Goal: Task Accomplishment & Management: Manage account settings

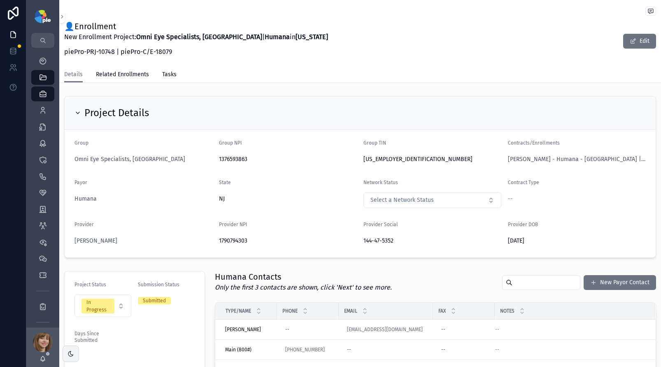
scroll to position [292, 0]
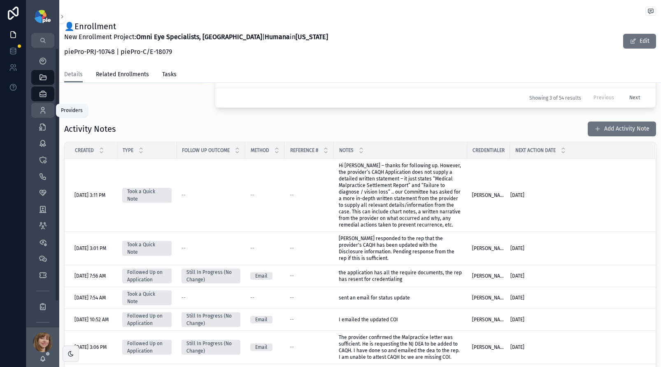
click at [45, 104] on div "Providers 298" at bounding box center [42, 110] width 13 height 13
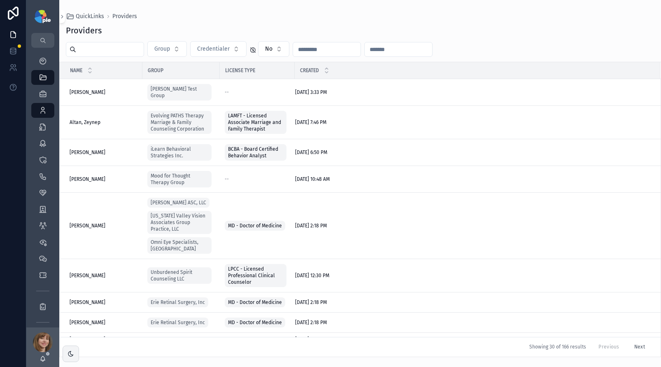
click at [85, 52] on input "scrollable content" at bounding box center [110, 50] width 68 height 12
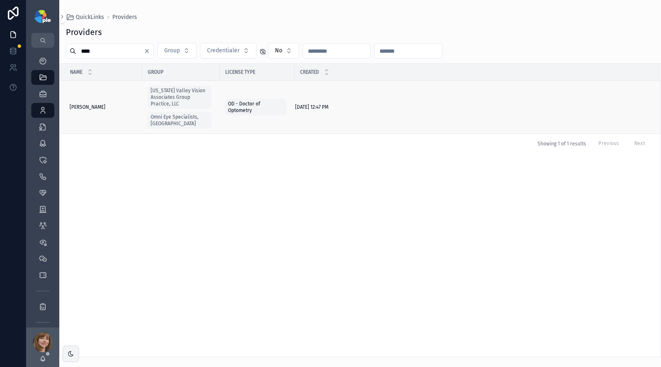
type input "****"
click at [92, 104] on span "[PERSON_NAME]" at bounding box center [88, 107] width 36 height 7
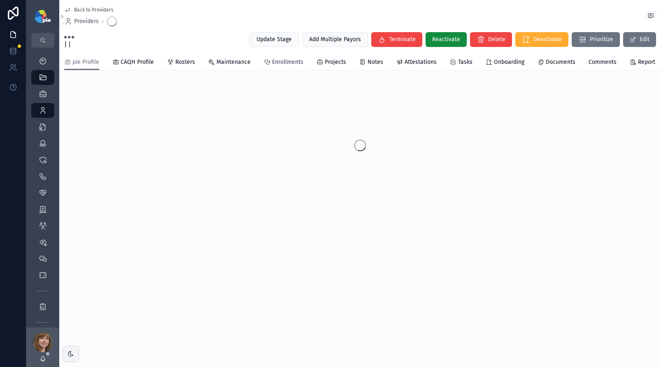
click at [282, 59] on span "Enrollments" at bounding box center [287, 62] width 31 height 8
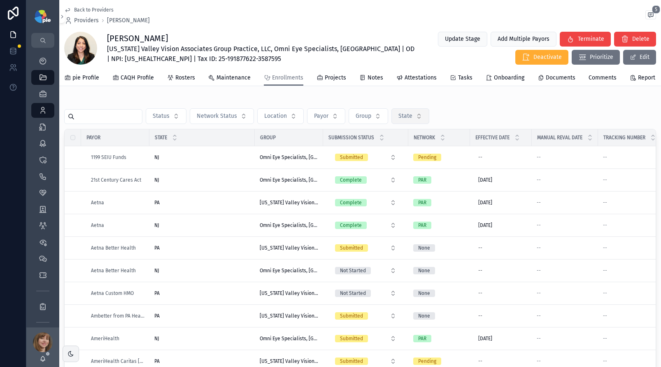
click at [421, 119] on button "State" at bounding box center [410, 116] width 38 height 16
click at [375, 163] on div "NJ" at bounding box center [411, 162] width 99 height 13
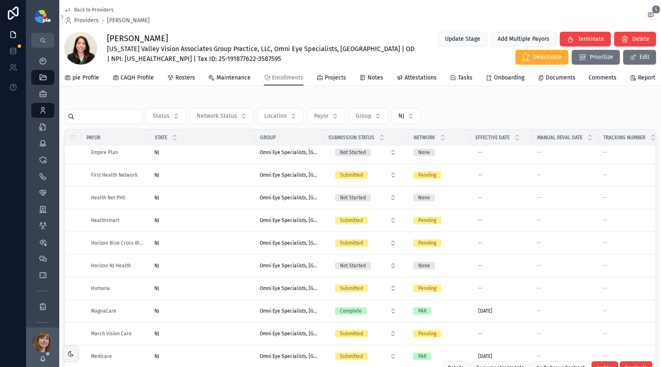
scroll to position [404, 0]
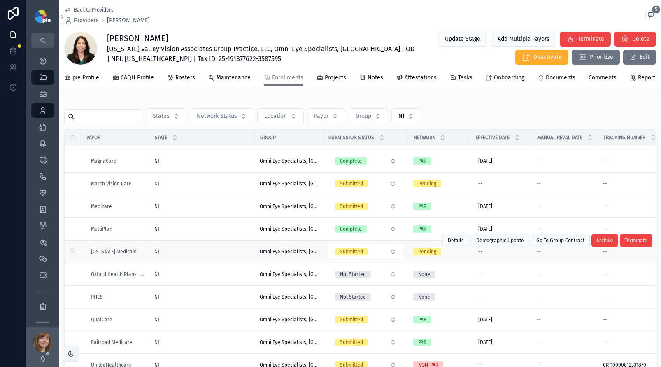
click at [234, 252] on div "NJ [GEOGRAPHIC_DATA]" at bounding box center [202, 251] width 96 height 7
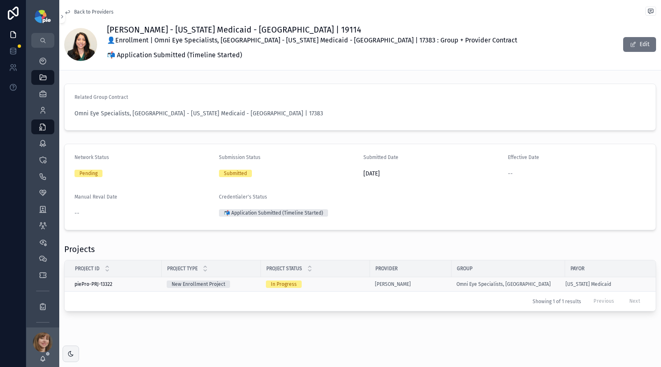
click at [349, 284] on div "In Progress" at bounding box center [315, 283] width 99 height 7
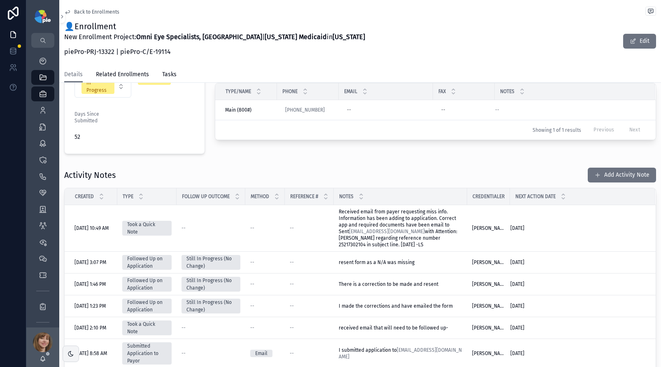
scroll to position [221, 0]
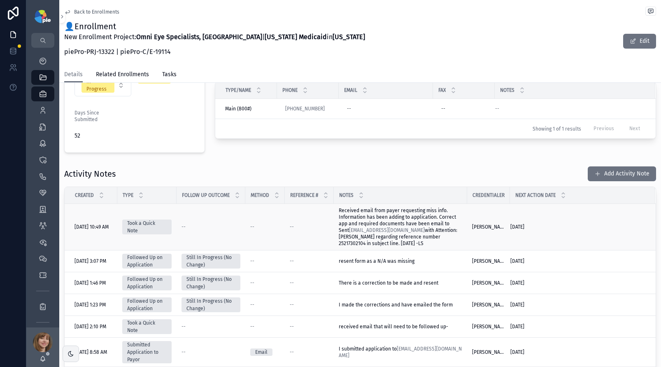
click at [368, 219] on span "Received email from payer requesting miss info. Information has been adding to …" at bounding box center [399, 226] width 120 height 39
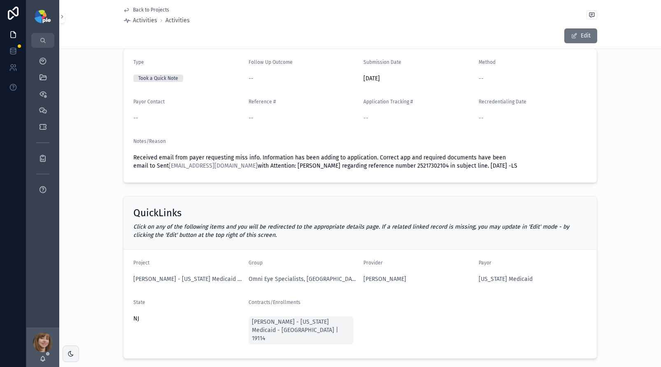
scroll to position [81, 0]
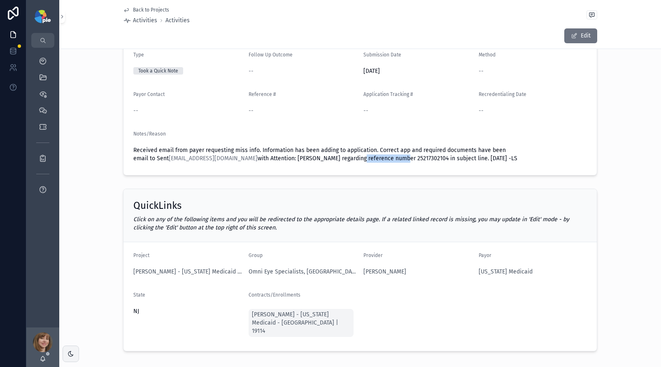
drag, startPoint x: 369, startPoint y: 158, endPoint x: 412, endPoint y: 154, distance: 43.4
click at [412, 154] on span "Received email from payer requesting miss info. Information has been adding to …" at bounding box center [325, 154] width 384 height 15
drag, startPoint x: 284, startPoint y: 158, endPoint x: 448, endPoint y: 157, distance: 164.7
click at [448, 157] on span "Received email from payer requesting miss info. Information has been adding to …" at bounding box center [325, 154] width 384 height 15
copy span "Attention: [PERSON_NAME] regarding reference number 25217302104"
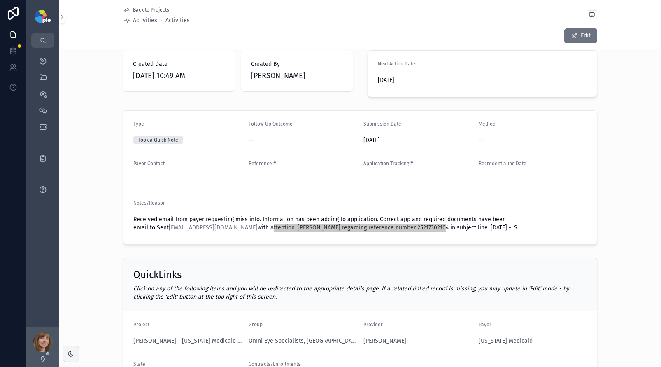
scroll to position [0, 0]
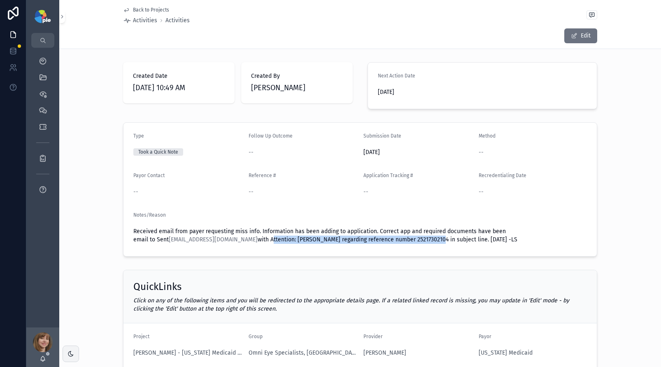
click at [145, 12] on span "Back to Projects" at bounding box center [151, 10] width 36 height 7
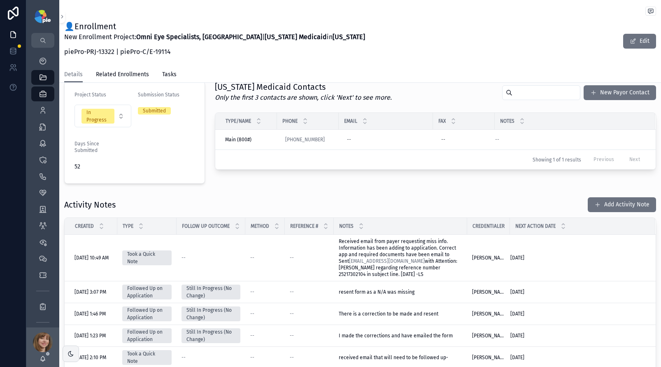
scroll to position [196, 0]
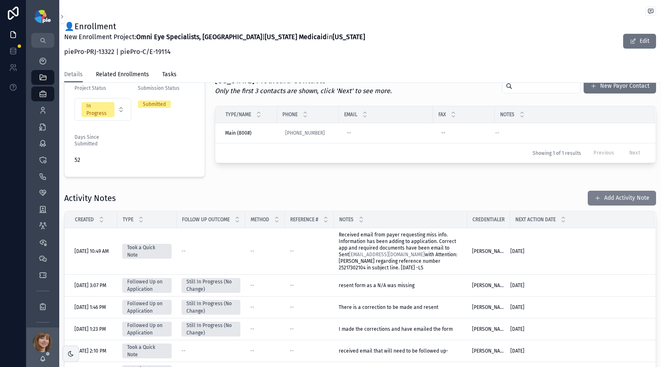
click at [610, 196] on button "Add Activity Note" at bounding box center [622, 198] width 68 height 15
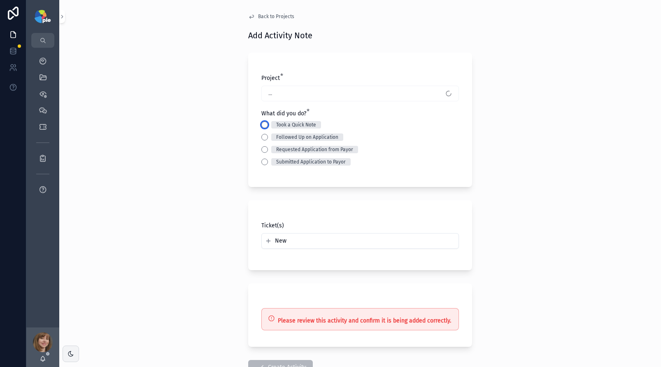
click at [261, 121] on button "Took a Quick Note" at bounding box center [264, 124] width 7 height 7
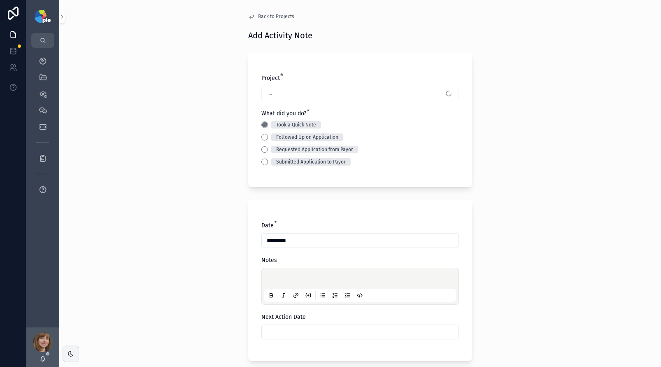
click at [279, 276] on p "scrollable content" at bounding box center [362, 279] width 192 height 8
click at [335, 331] on input "scrollable content" at bounding box center [360, 332] width 197 height 12
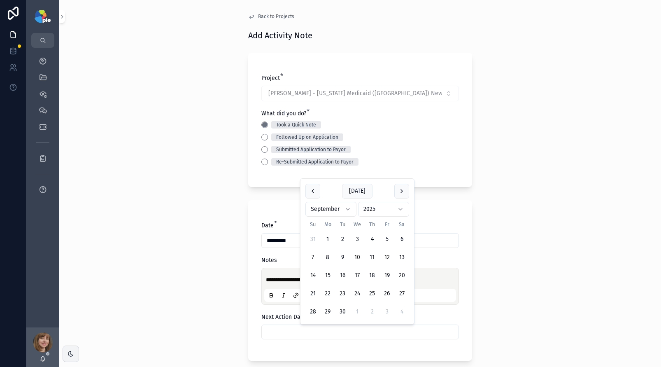
click at [385, 252] on button "12" at bounding box center [387, 257] width 15 height 15
type input "*********"
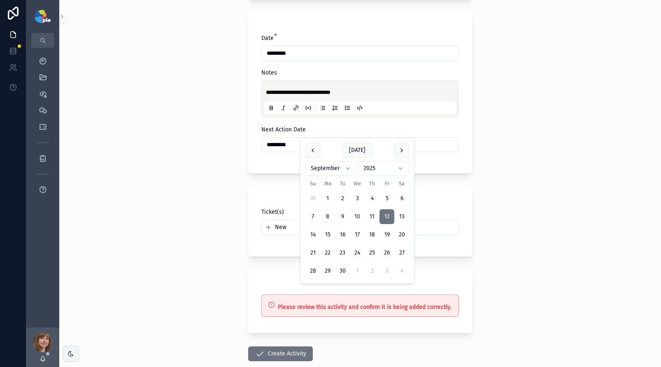
scroll to position [234, 0]
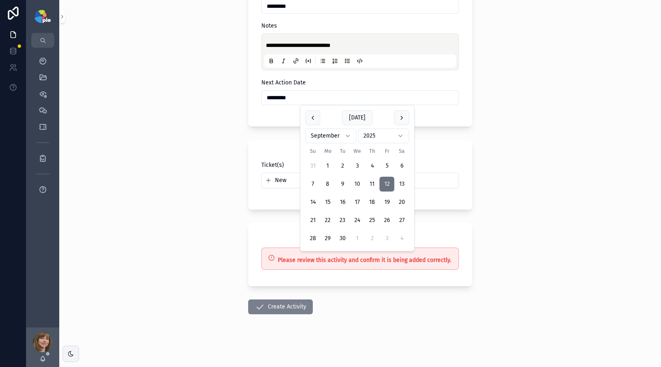
click at [275, 303] on button "Create Activity" at bounding box center [280, 306] width 65 height 15
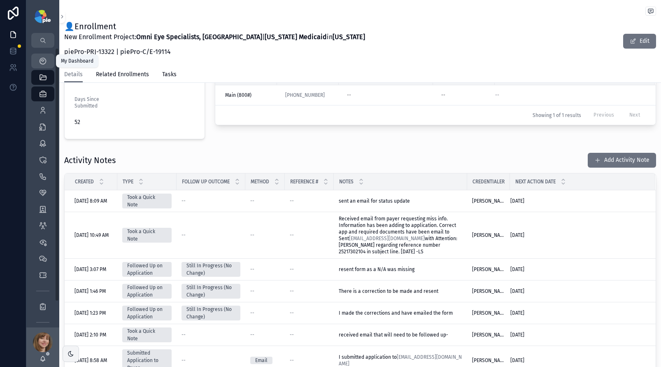
click at [37, 58] on div "My Dashboard" at bounding box center [42, 60] width 13 height 13
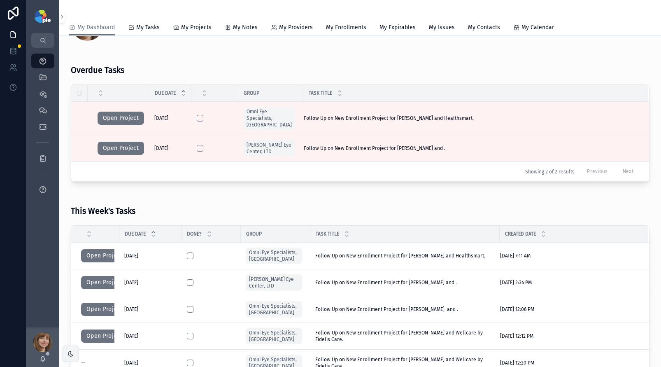
scroll to position [94, 0]
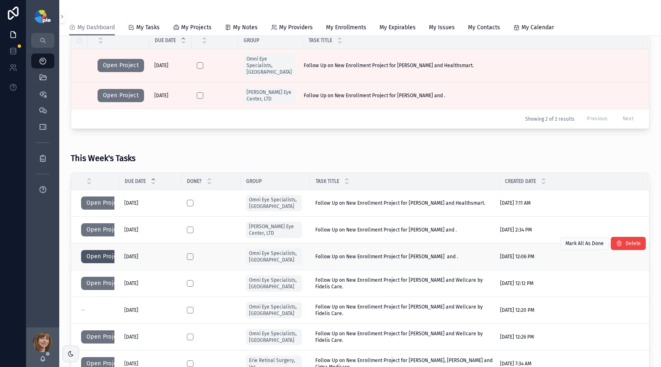
click at [97, 252] on button "Open Project" at bounding box center [104, 256] width 47 height 13
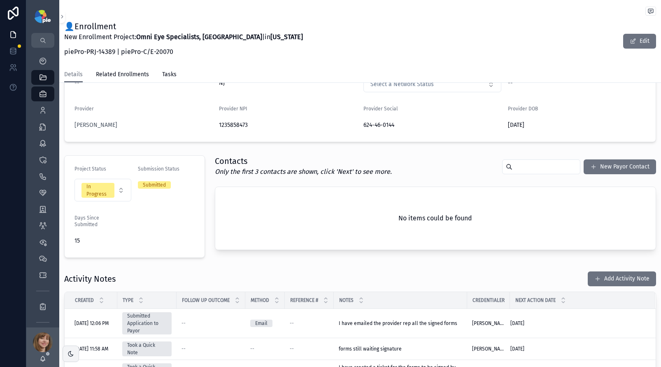
scroll to position [121, 0]
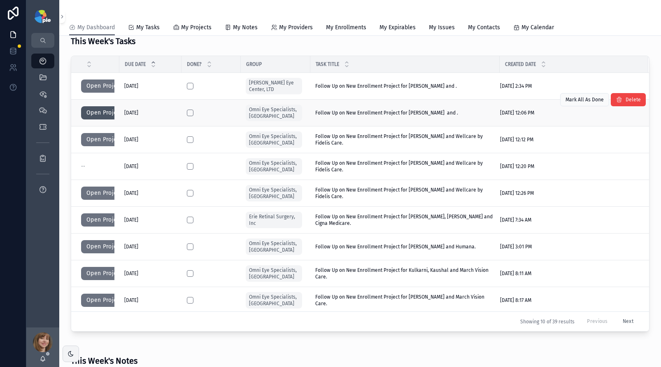
click at [92, 112] on button "Open Project" at bounding box center [104, 112] width 47 height 13
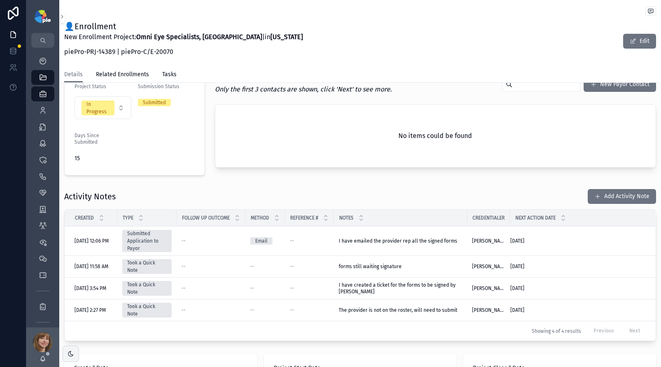
scroll to position [206, 0]
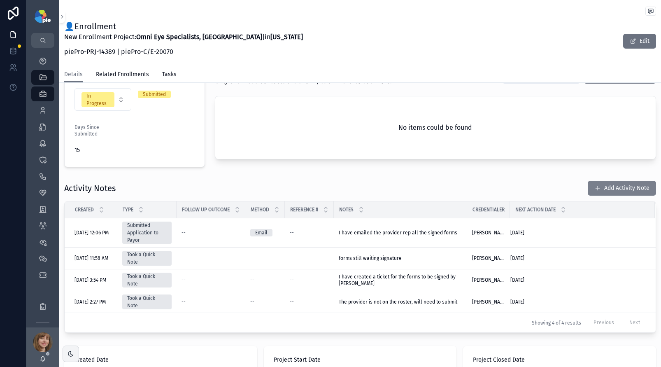
click at [596, 184] on button "Add Activity Note" at bounding box center [622, 188] width 68 height 15
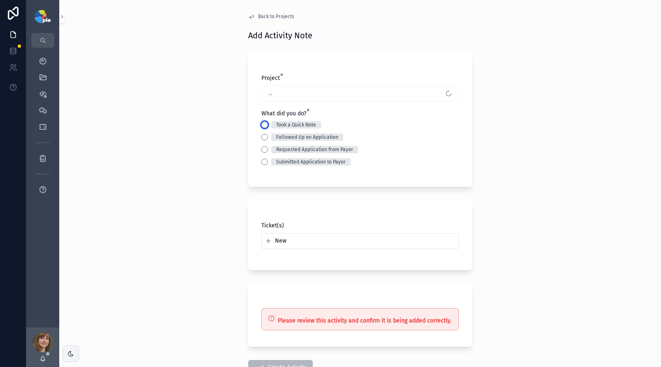
click at [261, 123] on button "Took a Quick Note" at bounding box center [264, 124] width 7 height 7
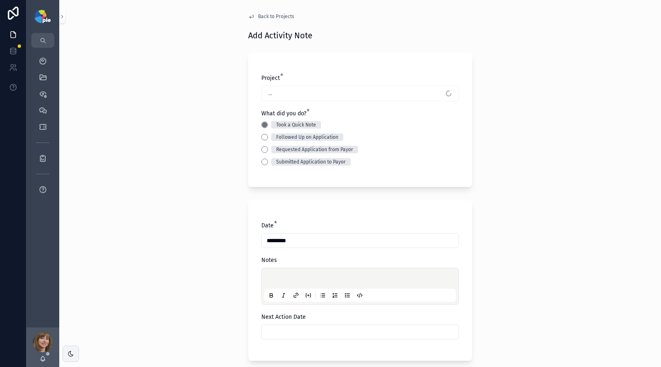
click at [279, 276] on p "scrollable content" at bounding box center [362, 279] width 192 height 8
click at [294, 329] on input "scrollable content" at bounding box center [360, 332] width 197 height 12
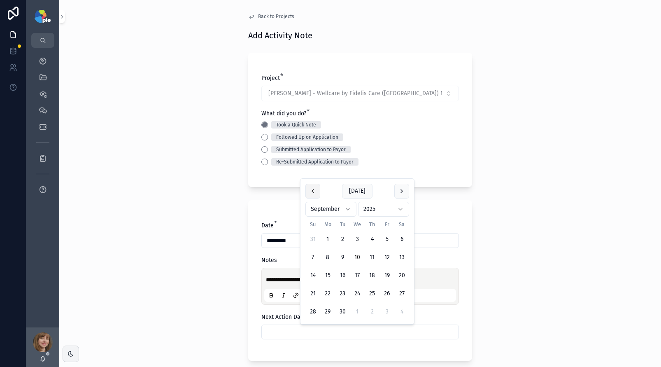
click at [314, 193] on button "scrollable content" at bounding box center [312, 191] width 15 height 15
click at [398, 172] on button "scrollable content" at bounding box center [401, 172] width 15 height 15
click at [356, 292] on button "24" at bounding box center [357, 293] width 15 height 15
click at [360, 315] on button "1" at bounding box center [357, 311] width 15 height 15
type input "*********"
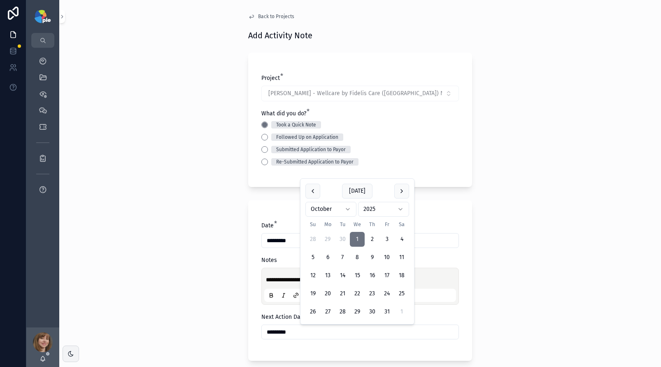
click at [208, 303] on div "**********" at bounding box center [360, 183] width 602 height 367
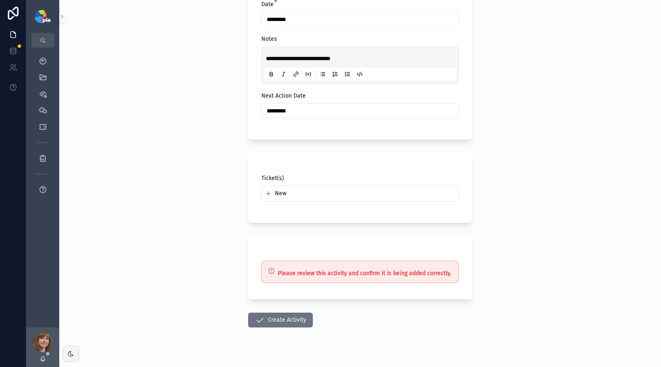
scroll to position [234, 0]
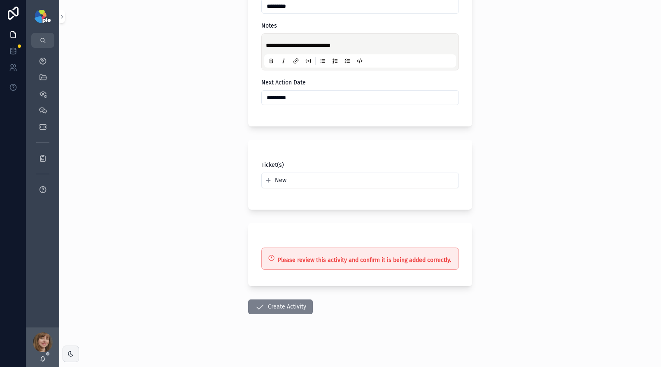
click at [259, 303] on icon "scrollable content" at bounding box center [260, 307] width 10 height 10
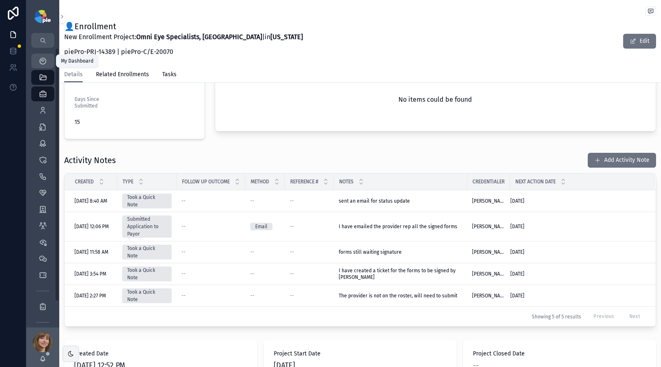
click at [45, 60] on icon "scrollable content" at bounding box center [43, 61] width 8 height 8
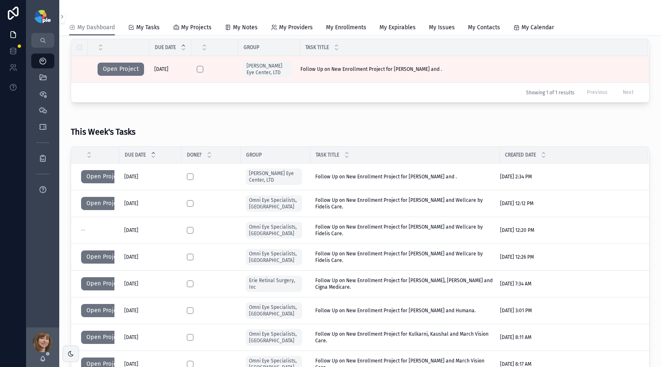
scroll to position [137, 0]
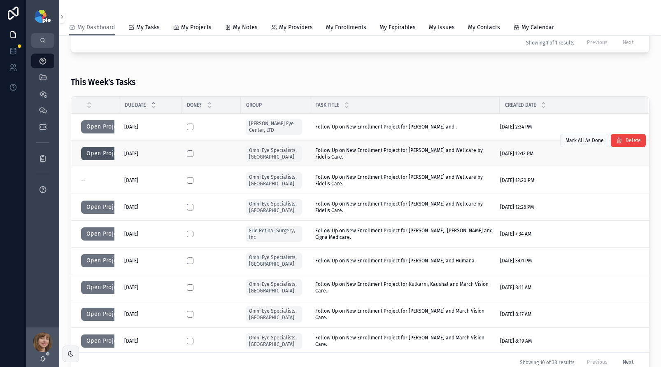
click at [98, 152] on button "Open Project" at bounding box center [104, 153] width 47 height 13
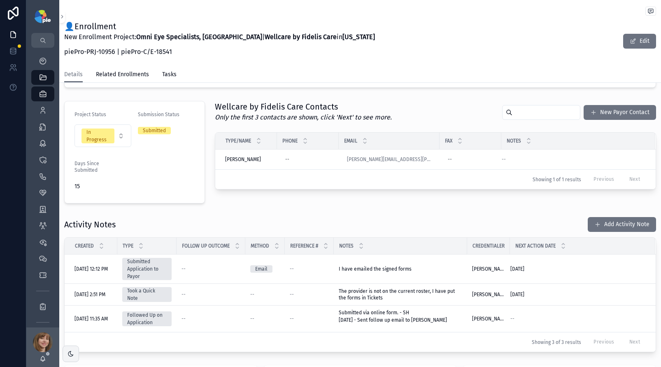
scroll to position [171, 0]
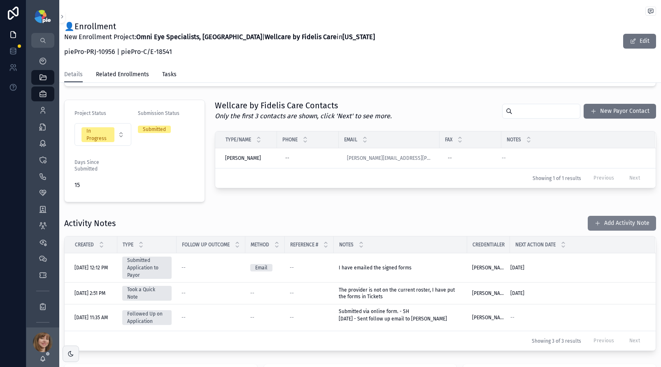
click at [602, 221] on button "Add Activity Note" at bounding box center [622, 223] width 68 height 15
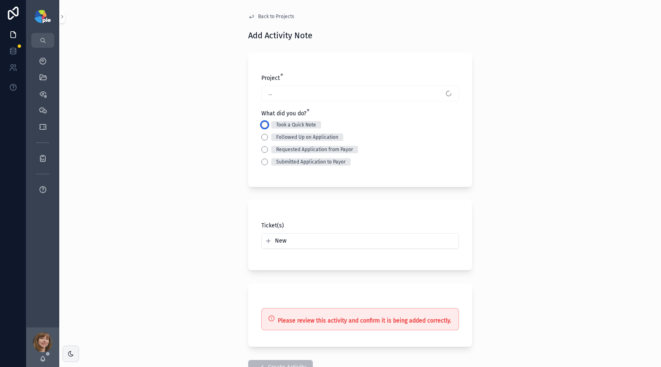
click at [261, 124] on button "Took a Quick Note" at bounding box center [264, 124] width 7 height 7
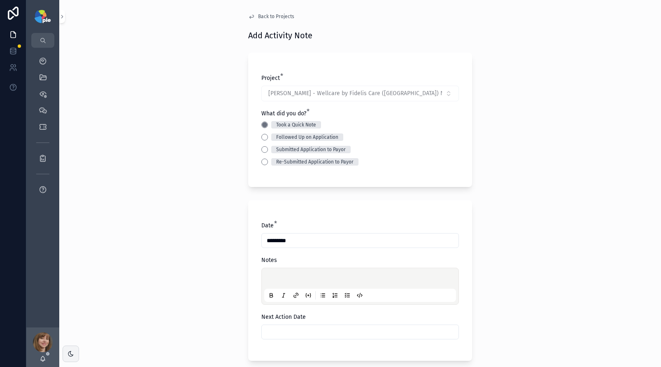
click at [277, 275] on p "scrollable content" at bounding box center [362, 279] width 192 height 8
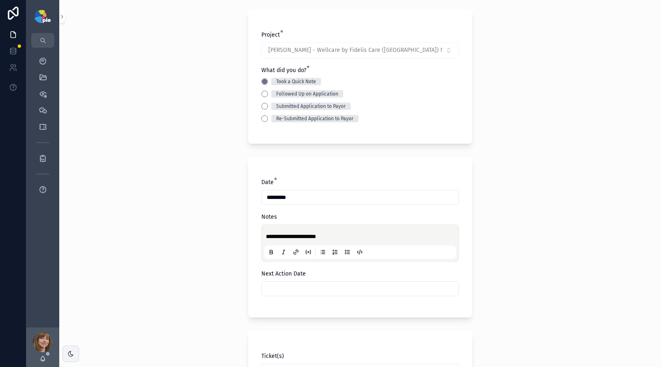
scroll to position [68, 0]
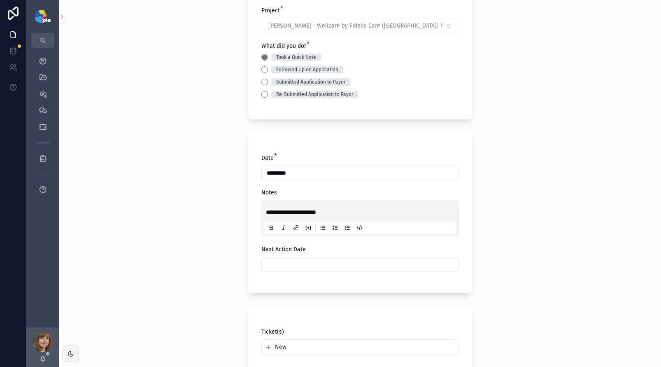
click at [276, 261] on input "scrollable content" at bounding box center [360, 265] width 197 height 12
click at [359, 241] on button "1" at bounding box center [357, 244] width 15 height 15
type input "*********"
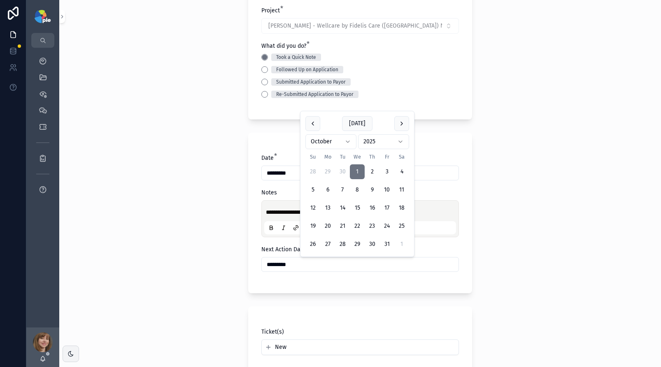
click at [182, 245] on div "**********" at bounding box center [360, 115] width 602 height 367
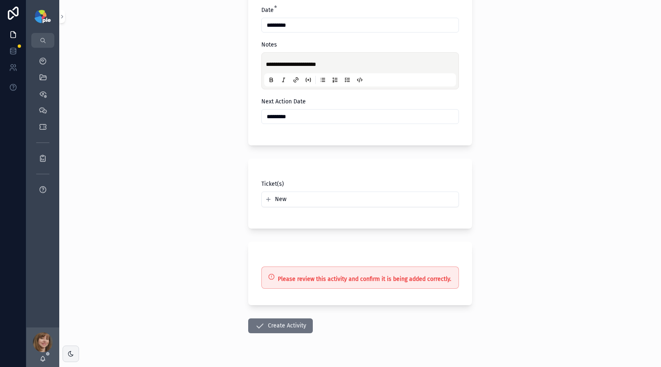
scroll to position [225, 0]
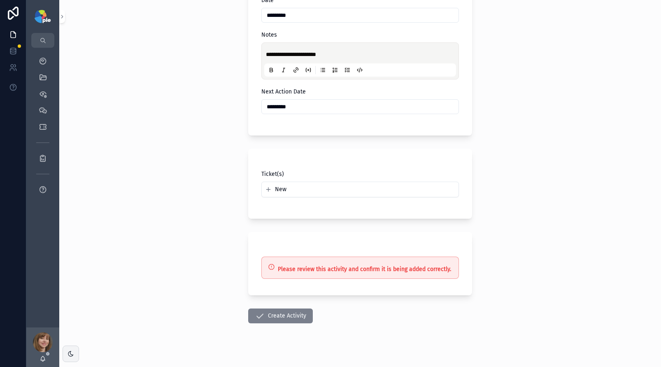
click at [266, 316] on button "Create Activity" at bounding box center [280, 315] width 65 height 15
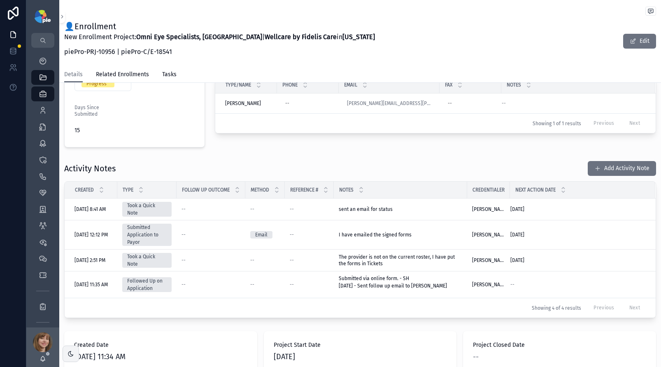
scroll to position [227, 0]
click at [40, 58] on icon "scrollable content" at bounding box center [43, 61] width 8 height 8
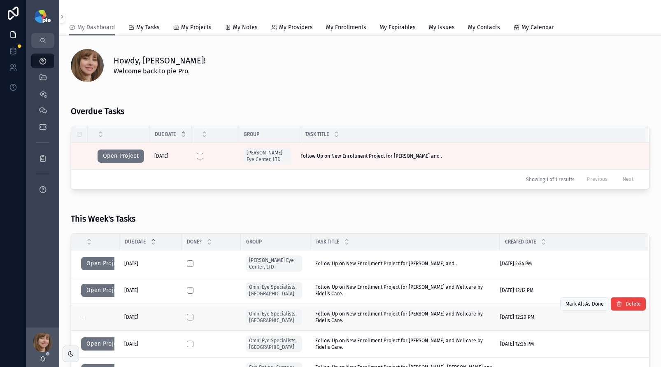
click at [91, 316] on div "--" at bounding box center [97, 317] width 33 height 7
click at [115, 316] on td "--" at bounding box center [95, 317] width 48 height 27
click at [332, 314] on span "Follow Up on New Enrollment Project for [PERSON_NAME] and Wellcare by Fidelis C…" at bounding box center [404, 316] width 179 height 13
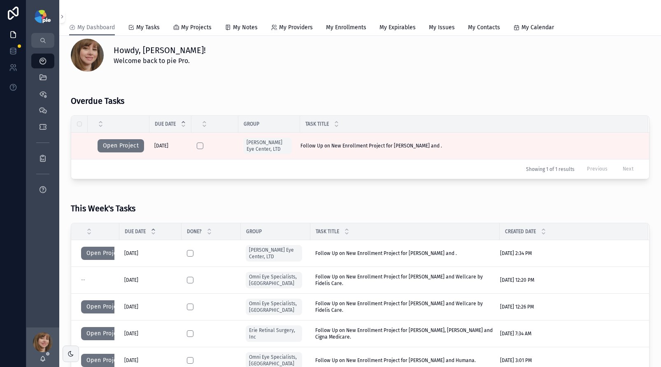
scroll to position [12, 0]
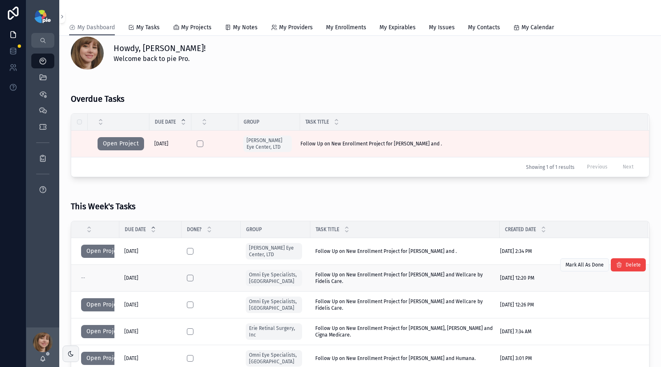
click at [354, 276] on span "Follow Up on New Enrollment Project for [PERSON_NAME] and Wellcare by Fidelis C…" at bounding box center [404, 277] width 179 height 13
click at [89, 279] on div "--" at bounding box center [97, 278] width 33 height 7
click at [42, 151] on div "Reports" at bounding box center [42, 157] width 13 height 13
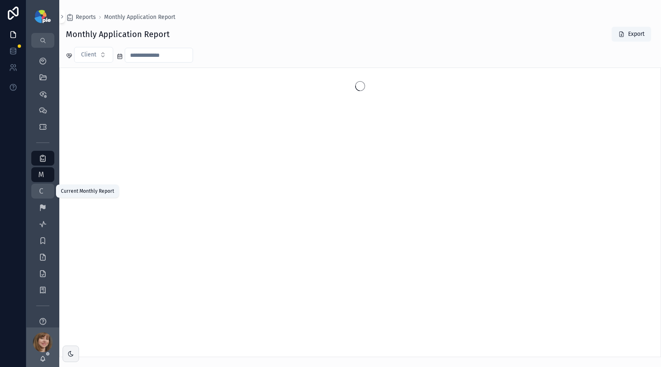
click at [40, 193] on span "C" at bounding box center [41, 191] width 8 height 8
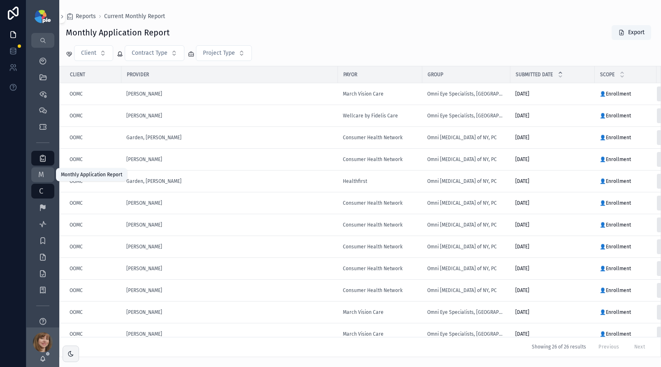
click at [32, 173] on link "M Monthly Application Report" at bounding box center [42, 174] width 23 height 15
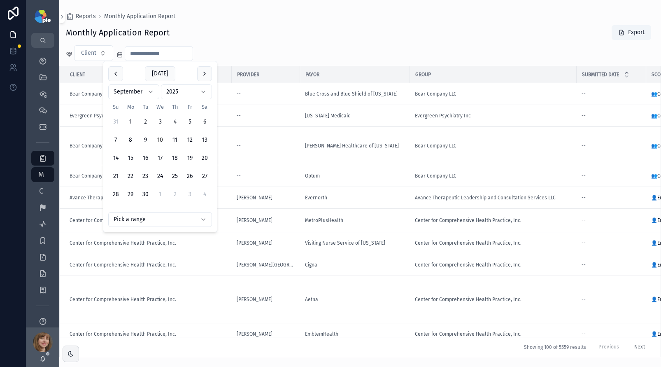
click at [139, 52] on input "scrollable content" at bounding box center [159, 54] width 68 height 12
click at [152, 91] on html "My Dashboard QuickLinks Priorities Meetings Tickets Reports M Monthly Applicati…" at bounding box center [330, 183] width 661 height 367
click at [118, 203] on div "[DATE] [DATE] Su Mo Tu We Th Fr Sa 31 1 2 3 4 5 6 7 8 9 10 11 12 13 14 15 16 17…" at bounding box center [160, 133] width 114 height 145
click at [146, 95] on html "My Dashboard QuickLinks Priorities Meetings Tickets Reports M Monthly Applicati…" at bounding box center [330, 183] width 661 height 367
click at [158, 177] on button "20" at bounding box center [160, 176] width 15 height 15
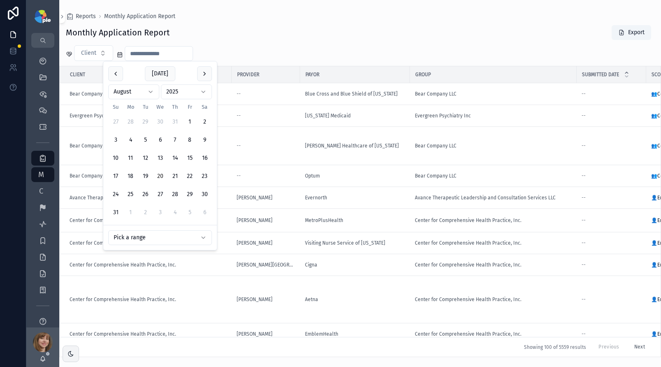
type input "**********"
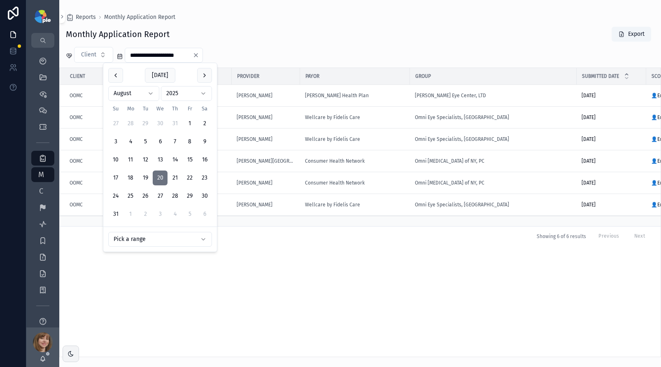
click at [259, 32] on div "Monthly Application Report Export" at bounding box center [360, 34] width 589 height 16
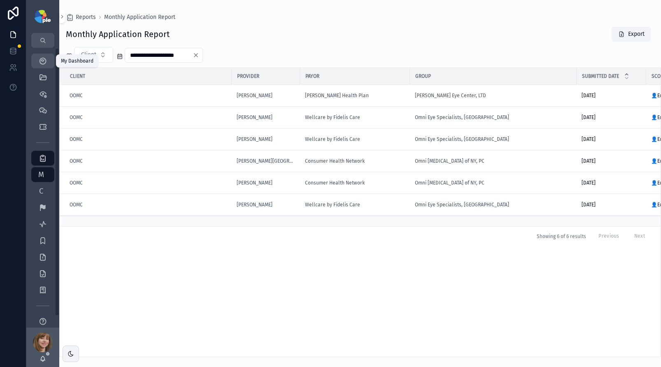
click at [40, 62] on icon "scrollable content" at bounding box center [43, 61] width 8 height 8
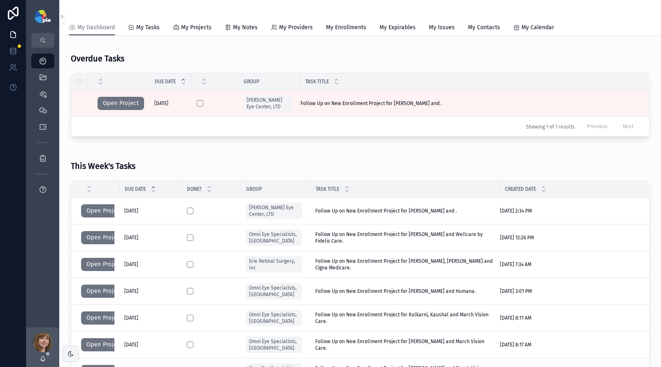
scroll to position [54, 0]
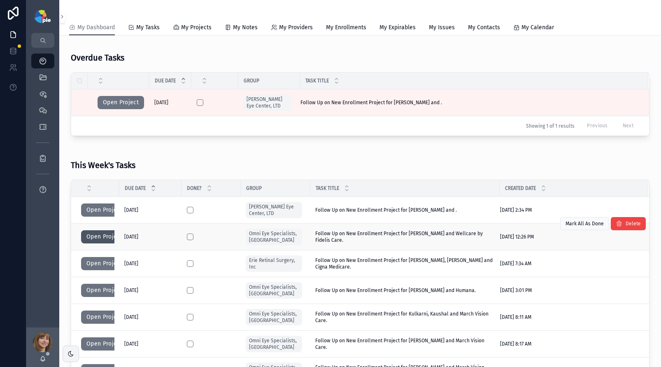
click at [105, 238] on button "Open Project" at bounding box center [104, 236] width 47 height 13
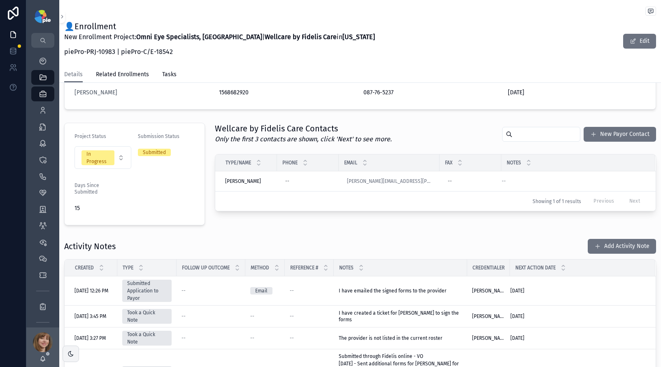
scroll to position [169, 0]
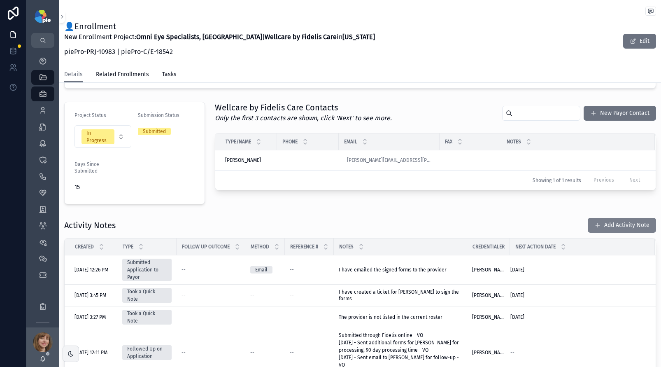
click at [621, 221] on button "Add Activity Note" at bounding box center [622, 225] width 68 height 15
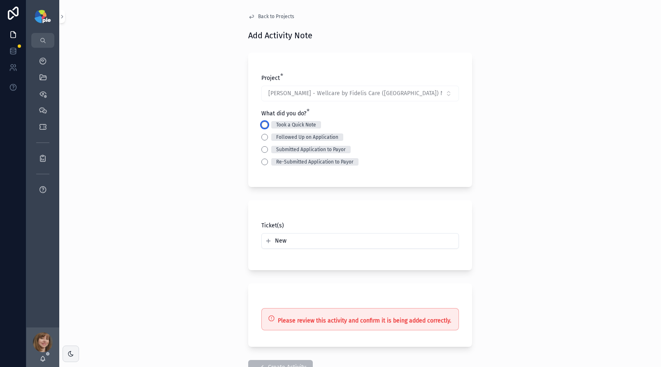
click at [264, 124] on button "Took a Quick Note" at bounding box center [264, 124] width 7 height 7
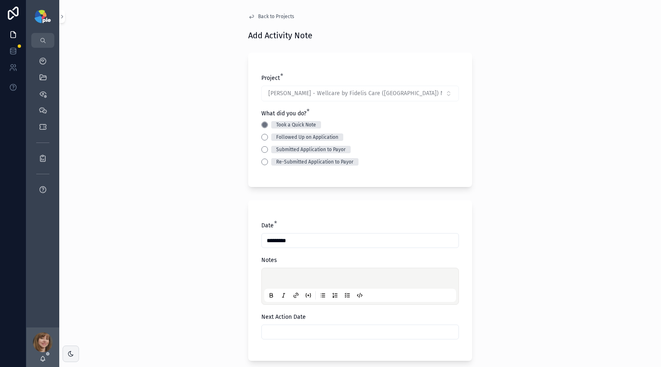
click at [278, 273] on div "scrollable content" at bounding box center [360, 285] width 192 height 31
click at [278, 278] on p "scrollable content" at bounding box center [362, 279] width 192 height 8
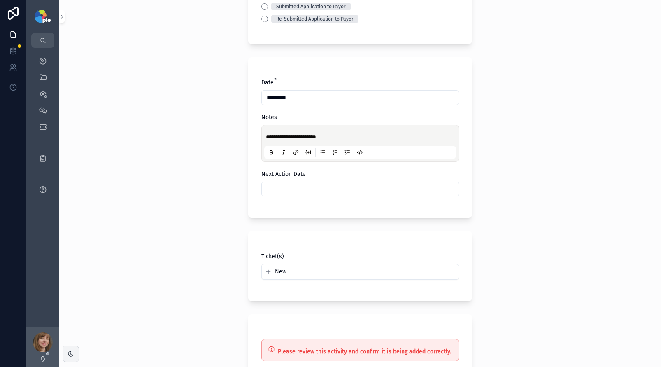
scroll to position [152, 0]
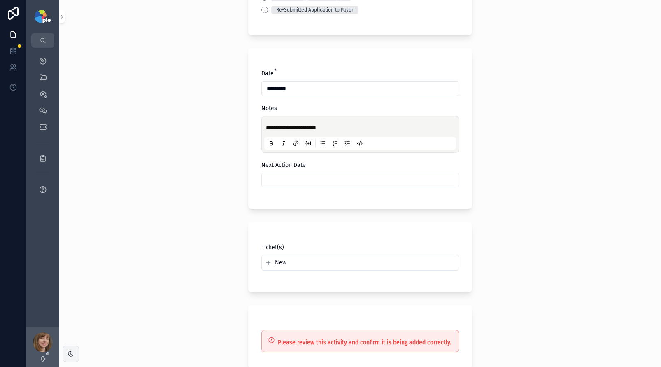
click at [290, 176] on input "scrollable content" at bounding box center [360, 180] width 197 height 12
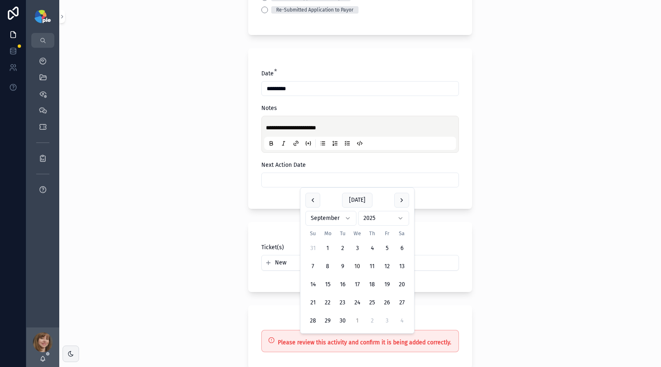
click at [355, 317] on button "1" at bounding box center [357, 320] width 15 height 15
type input "*********"
click at [223, 294] on div "**********" at bounding box center [360, 183] width 602 height 367
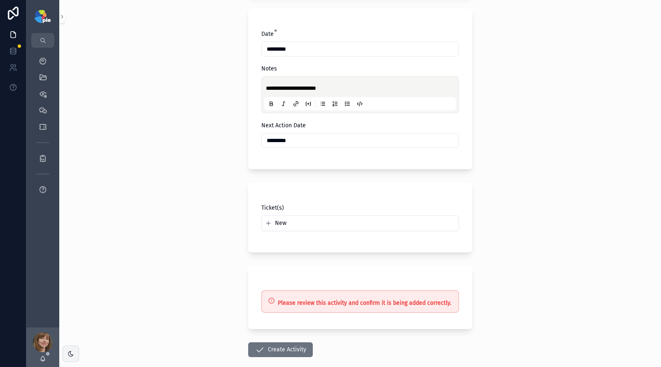
scroll to position [234, 0]
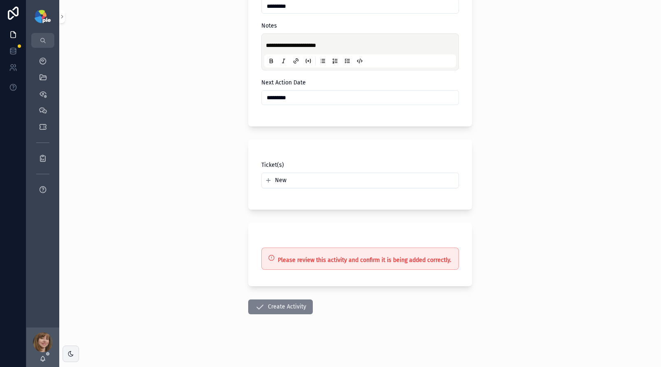
click at [283, 306] on button "Create Activity" at bounding box center [280, 306] width 65 height 15
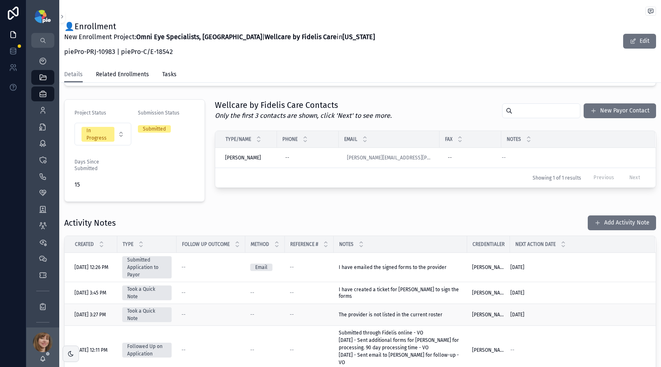
scroll to position [148, 0]
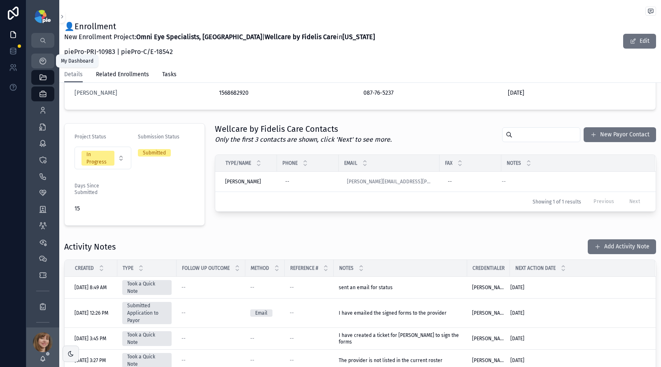
click at [43, 54] on div "My Dashboard" at bounding box center [42, 60] width 13 height 13
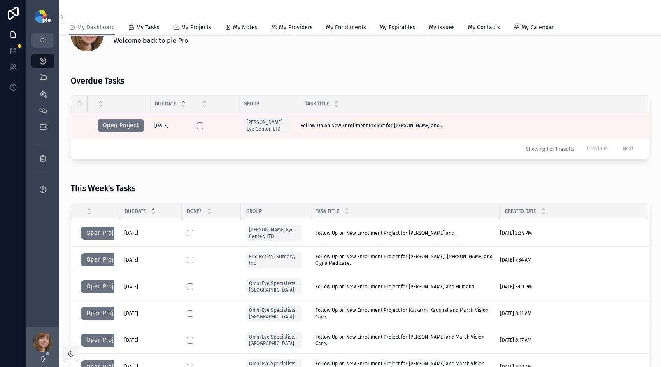
scroll to position [55, 0]
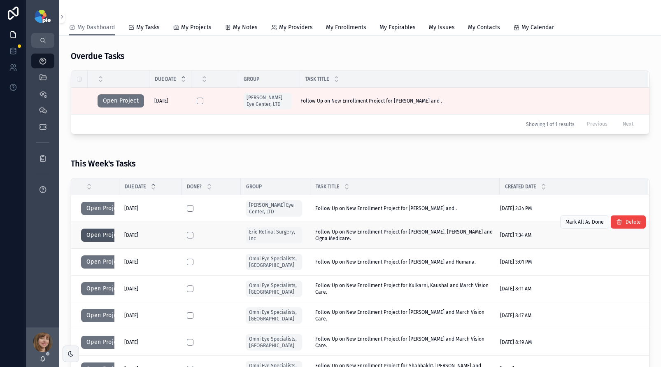
click at [95, 233] on button "Open Project" at bounding box center [104, 234] width 47 height 13
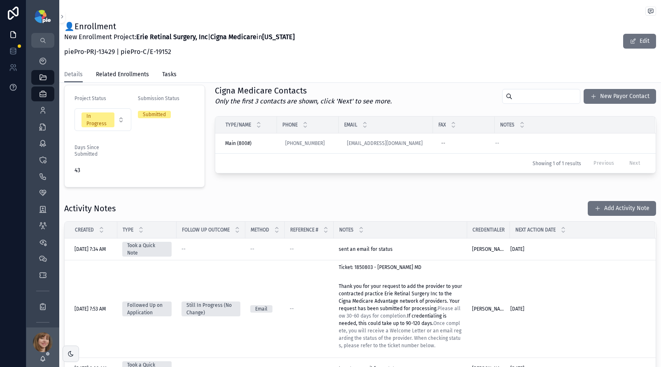
scroll to position [187, 0]
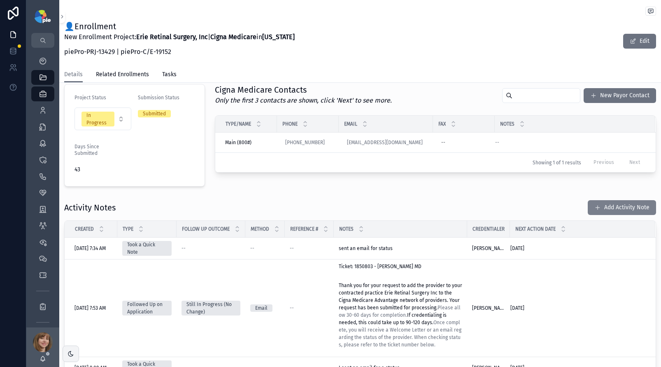
click at [616, 205] on button "Add Activity Note" at bounding box center [622, 207] width 68 height 15
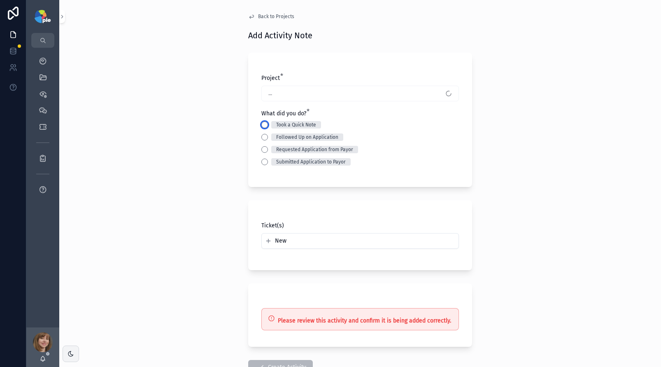
click at [264, 125] on button "Took a Quick Note" at bounding box center [264, 124] width 7 height 7
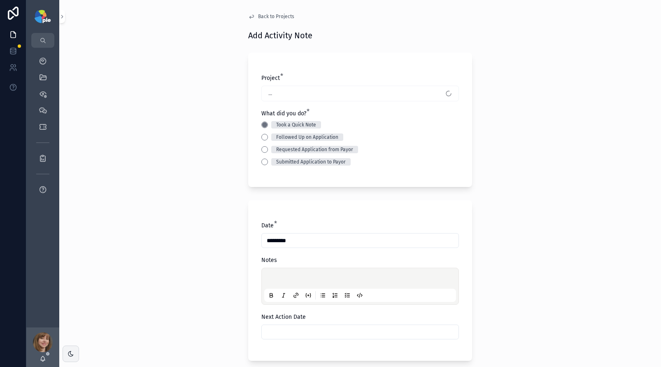
click at [281, 280] on p "scrollable content" at bounding box center [362, 279] width 192 height 8
click at [262, 331] on input "scrollable content" at bounding box center [360, 332] width 197 height 12
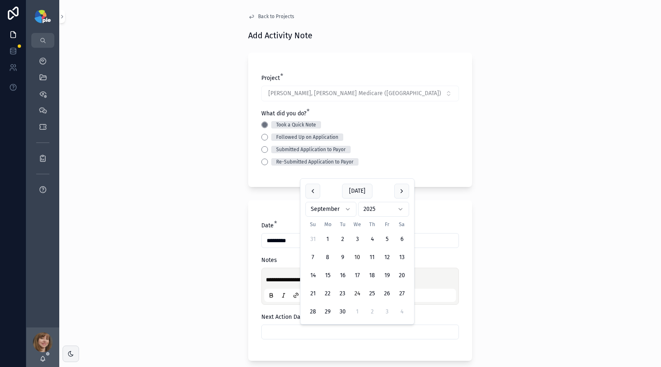
click at [359, 291] on button "24" at bounding box center [357, 293] width 15 height 15
type input "*********"
click at [198, 289] on div "**********" at bounding box center [360, 183] width 602 height 367
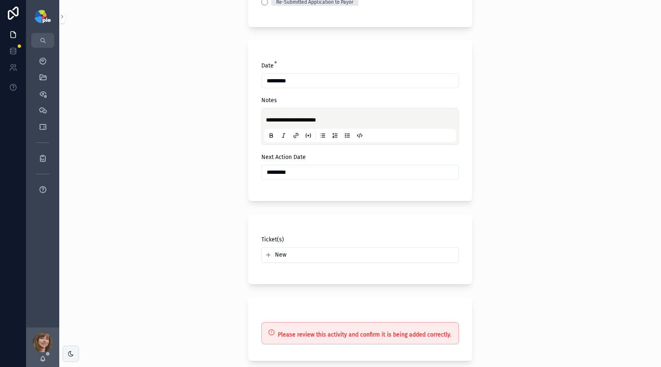
scroll to position [234, 0]
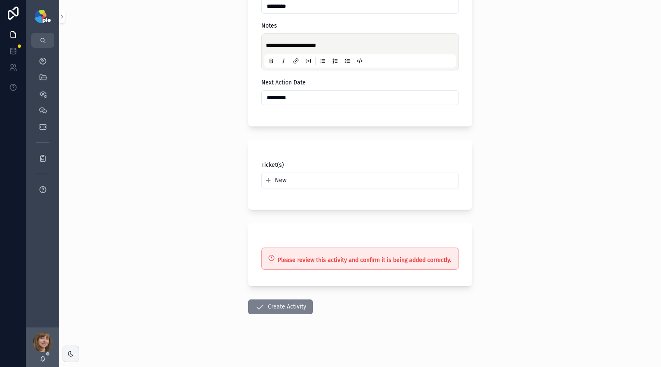
click at [274, 301] on button "Create Activity" at bounding box center [280, 306] width 65 height 15
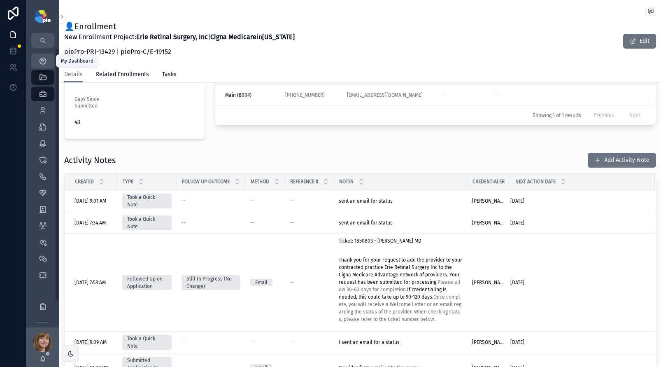
click at [42, 61] on icon "scrollable content" at bounding box center [43, 61] width 8 height 8
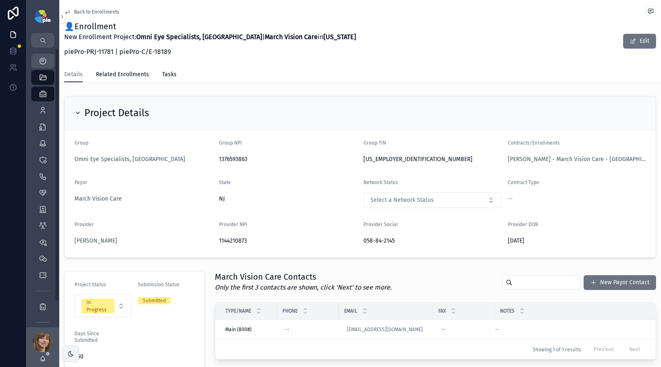
scroll to position [188, 0]
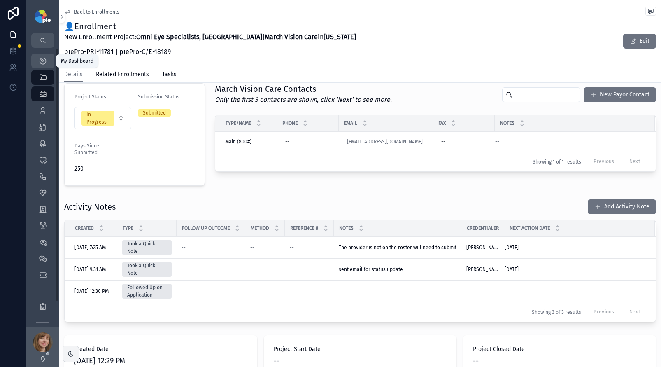
click at [44, 59] on icon "scrollable content" at bounding box center [43, 61] width 8 height 8
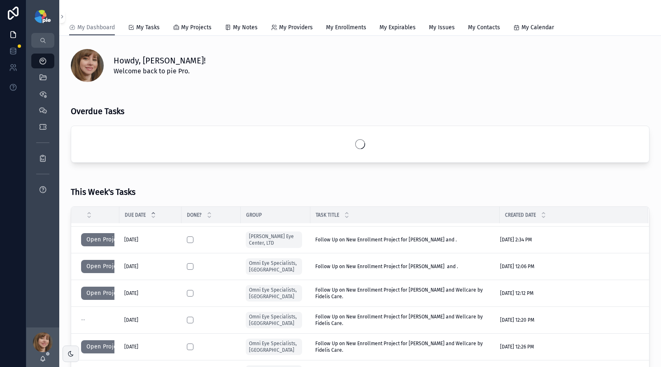
scroll to position [29, 0]
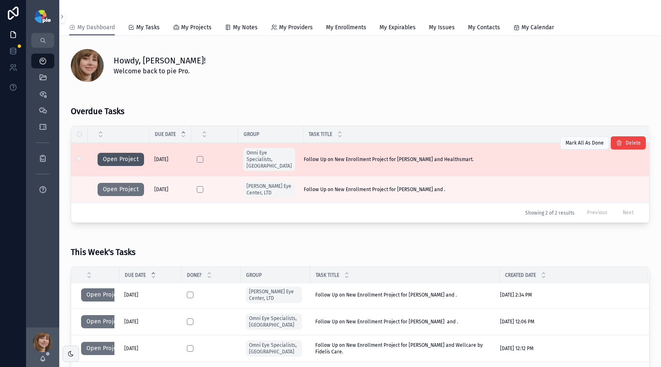
click at [126, 156] on button "Open Project" at bounding box center [121, 159] width 47 height 13
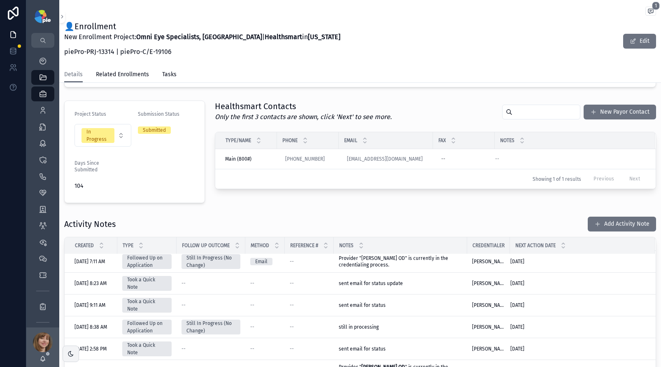
scroll to position [4, 0]
click at [608, 219] on button "Add Activity Note" at bounding box center [622, 224] width 68 height 15
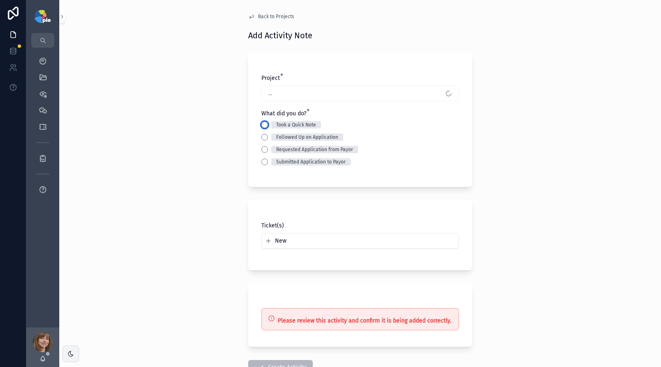
click at [263, 127] on button "Took a Quick Note" at bounding box center [264, 124] width 7 height 7
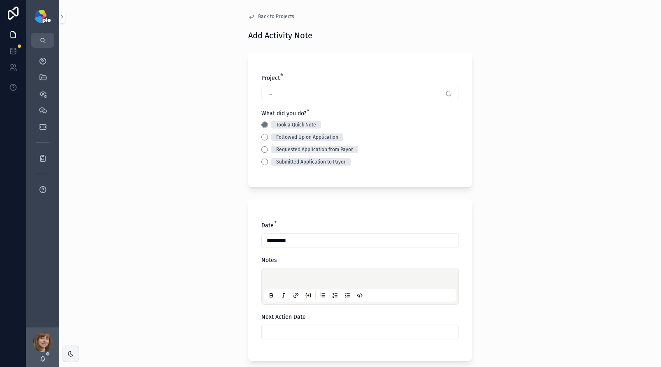
click at [277, 282] on p "scrollable content" at bounding box center [362, 279] width 192 height 8
click at [306, 333] on input "scrollable content" at bounding box center [360, 332] width 197 height 12
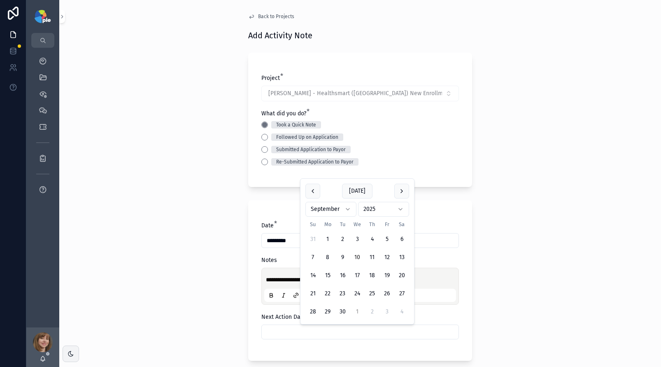
click at [356, 308] on button "1" at bounding box center [357, 311] width 15 height 15
type input "*********"
click at [193, 281] on div "**********" at bounding box center [360, 183] width 602 height 367
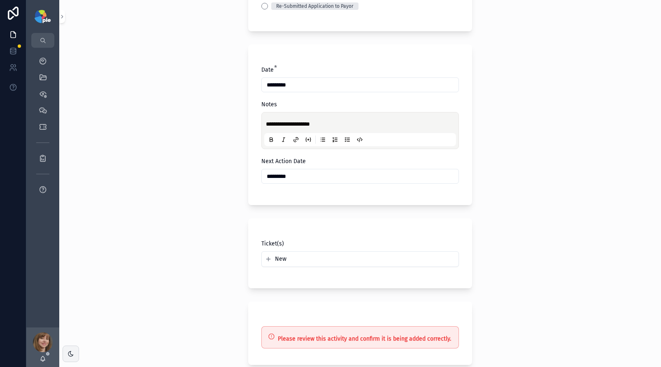
scroll to position [214, 0]
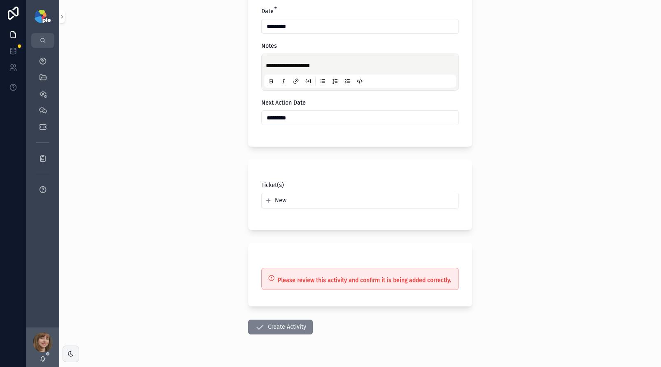
click at [277, 325] on button "Create Activity" at bounding box center [280, 326] width 65 height 15
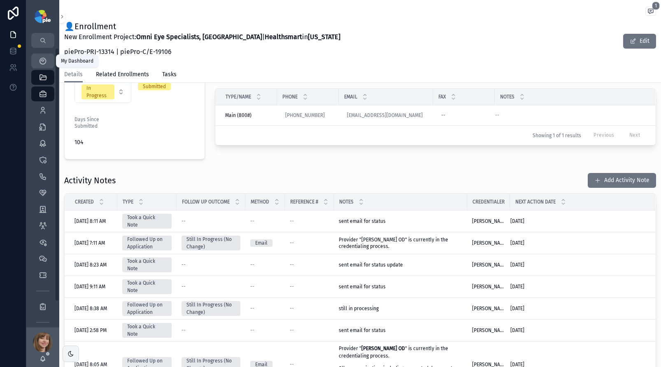
click at [43, 59] on icon "scrollable content" at bounding box center [43, 61] width 8 height 8
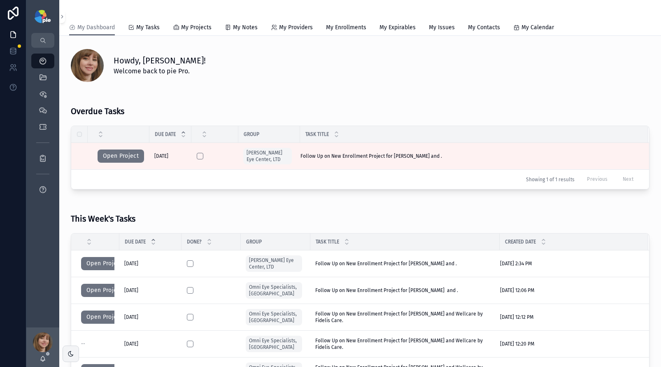
click at [123, 184] on div "Showing 1 of 1 results Previous Next" at bounding box center [360, 179] width 578 height 20
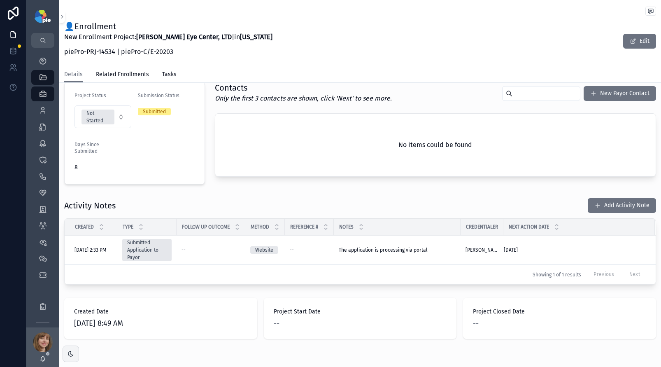
scroll to position [189, 0]
click at [115, 115] on button "Not Started" at bounding box center [103, 116] width 57 height 23
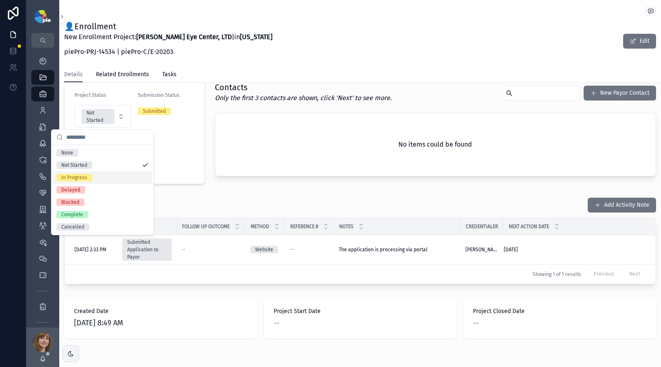
click at [100, 178] on div "In Progress" at bounding box center [102, 177] width 99 height 12
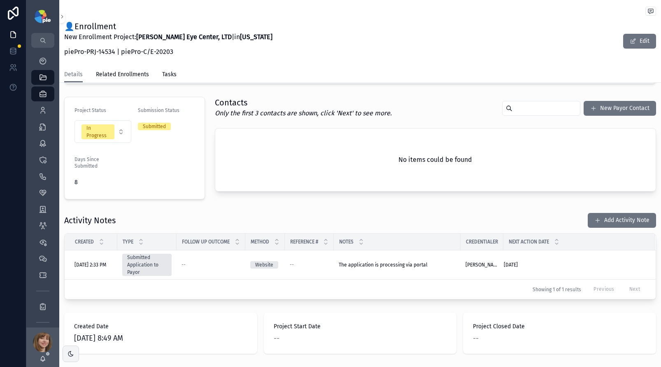
scroll to position [193, 0]
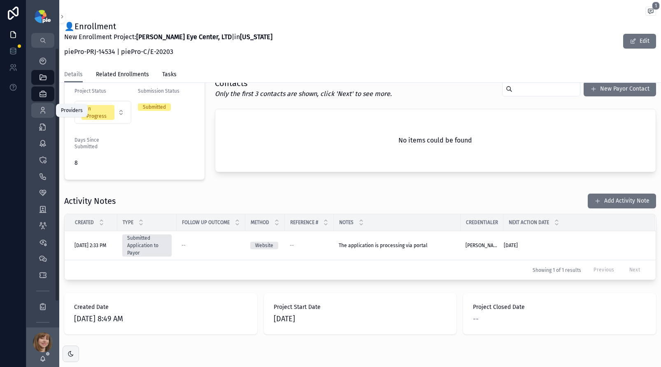
click at [47, 113] on div "Providers 298" at bounding box center [42, 110] width 13 height 13
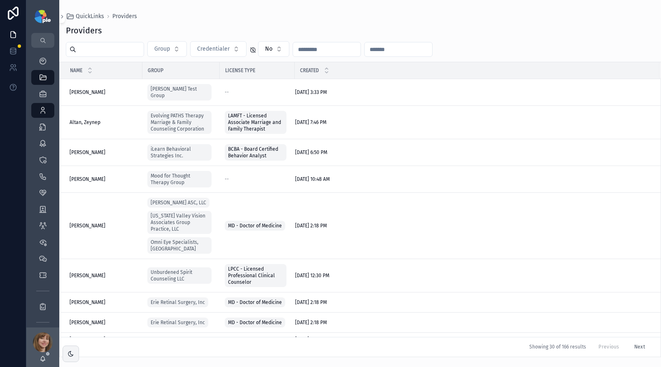
click at [112, 44] on input "scrollable content" at bounding box center [110, 50] width 68 height 12
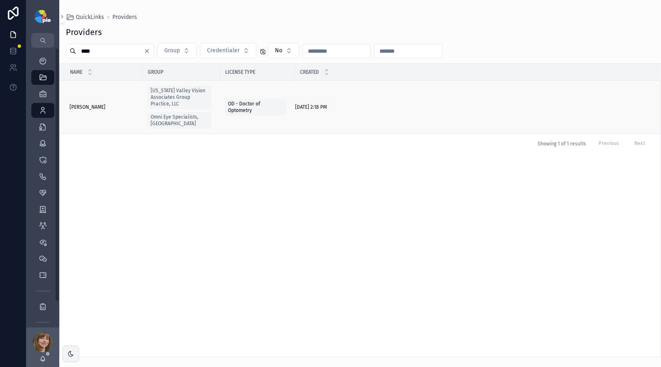
type input "****"
click at [95, 104] on span "Cinamella, Cari" at bounding box center [88, 107] width 36 height 7
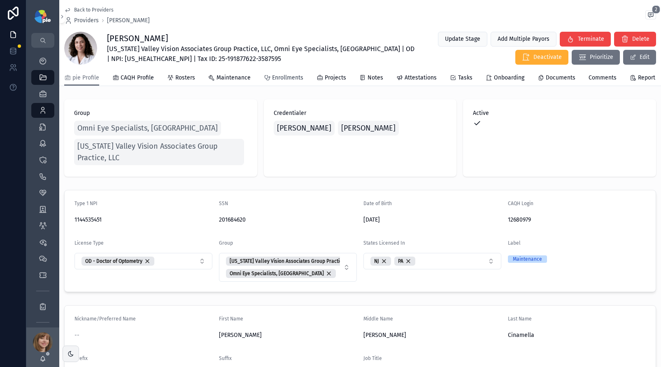
click at [285, 86] on link "Enrollments" at bounding box center [284, 78] width 40 height 16
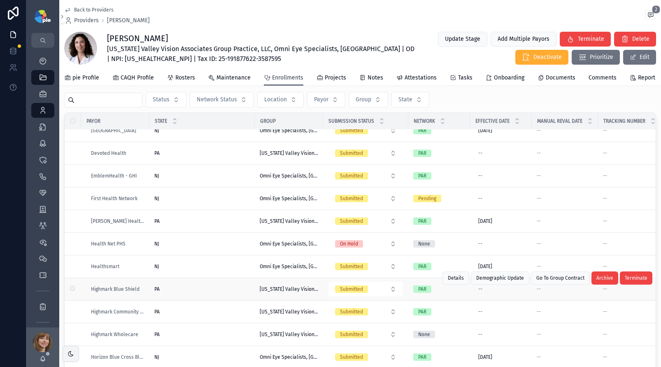
scroll to position [100, 0]
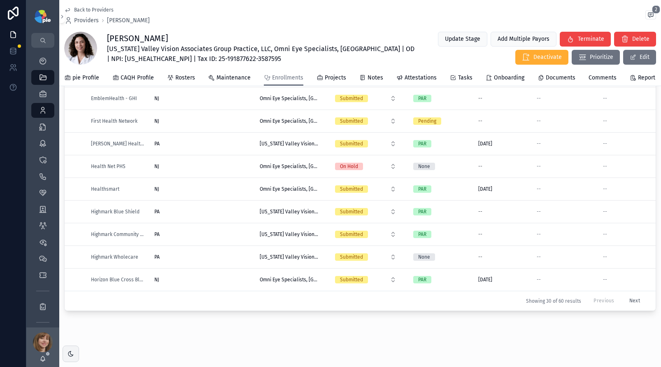
click at [624, 294] on button "Next" at bounding box center [635, 300] width 22 height 13
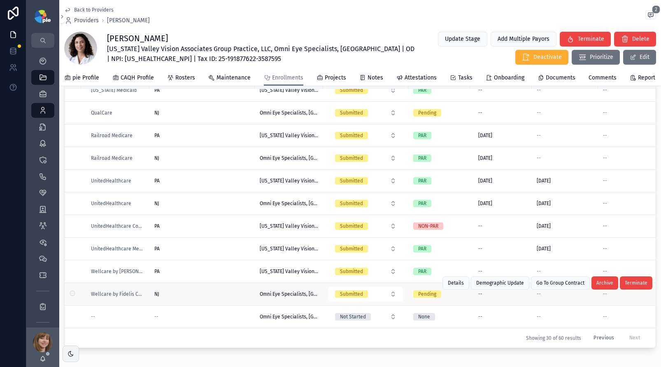
scroll to position [100, 0]
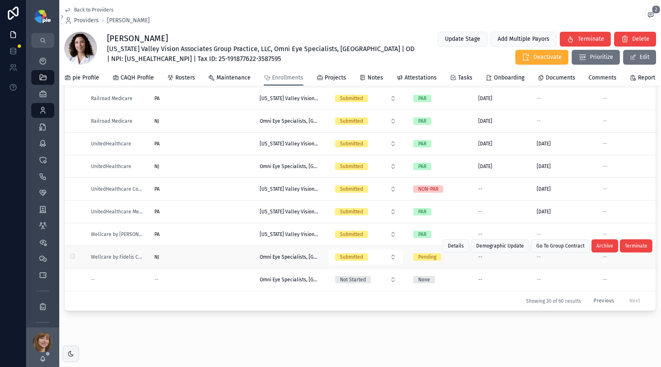
click at [198, 254] on div "NJ [GEOGRAPHIC_DATA]" at bounding box center [202, 257] width 96 height 7
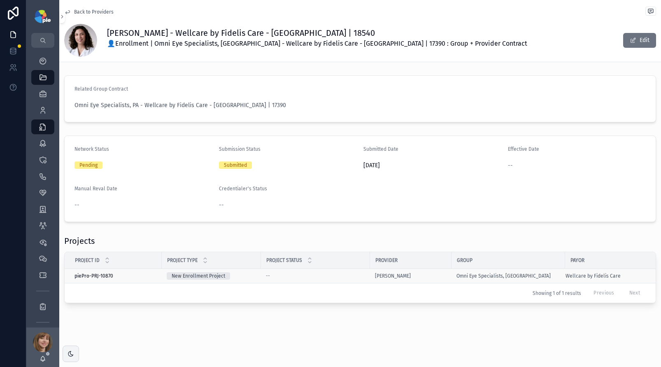
click at [310, 273] on div "--" at bounding box center [315, 276] width 99 height 7
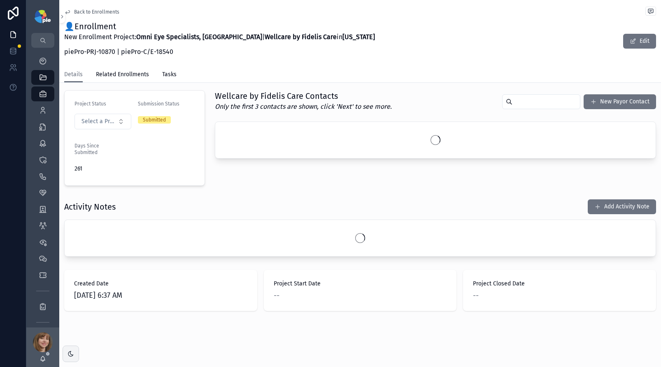
scroll to position [174, 0]
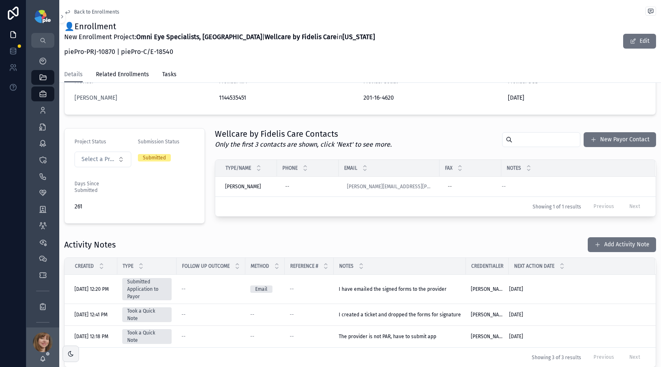
scroll to position [127, 0]
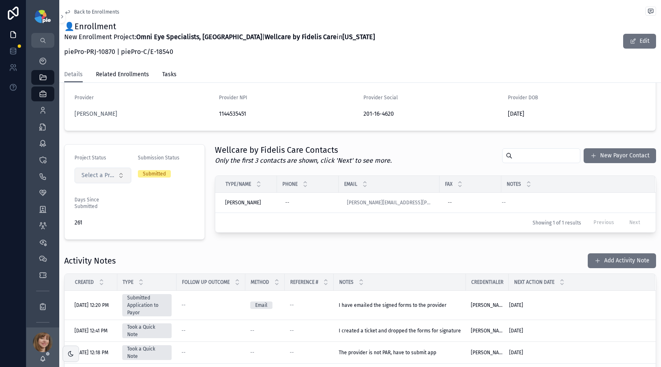
click at [125, 175] on button "Select a Project Status" at bounding box center [103, 176] width 57 height 16
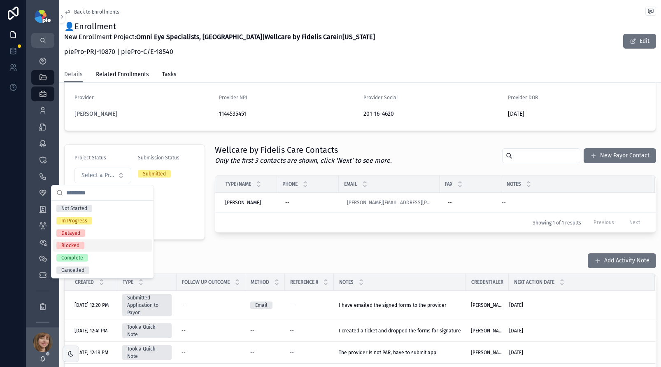
click at [265, 254] on div "Activity Notes Add Activity Note" at bounding box center [360, 261] width 592 height 16
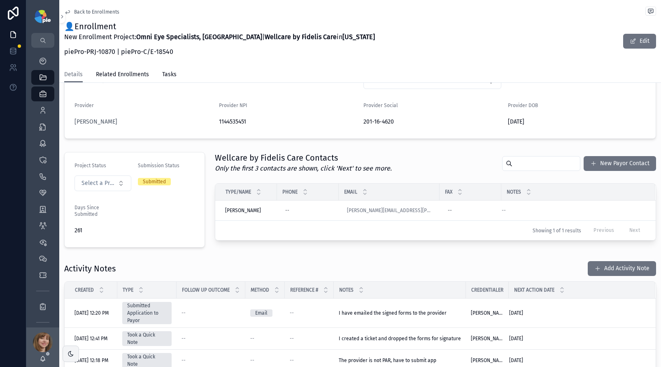
scroll to position [117, 0]
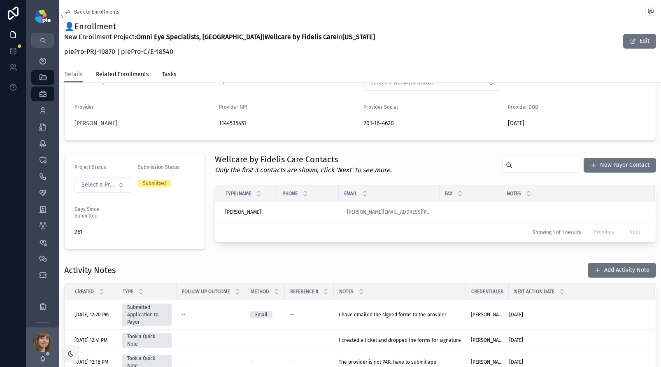
click at [247, 253] on div "Project Details Group Omni Eye Specialists, PA Group NPI 1376593863 Group TIN 2…" at bounding box center [360, 212] width 602 height 475
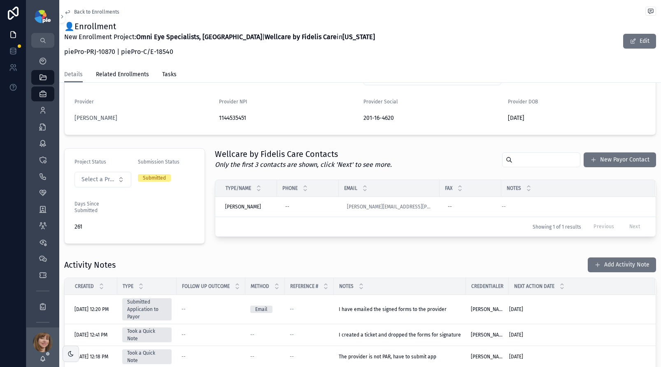
scroll to position [124, 0]
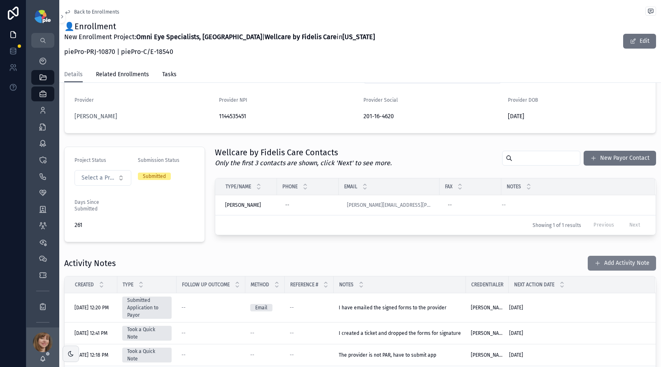
click at [607, 262] on button "Add Activity Note" at bounding box center [622, 263] width 68 height 15
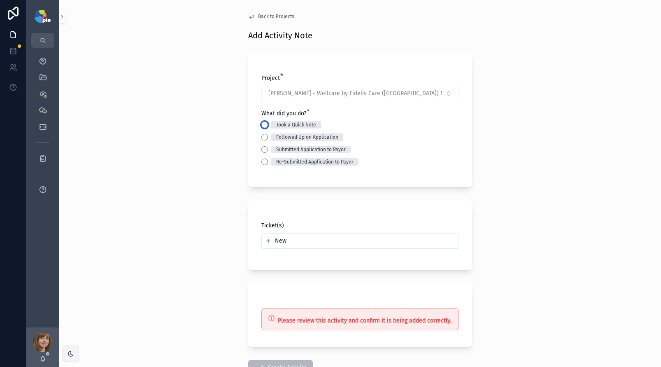
click at [263, 123] on button "Took a Quick Note" at bounding box center [264, 124] width 7 height 7
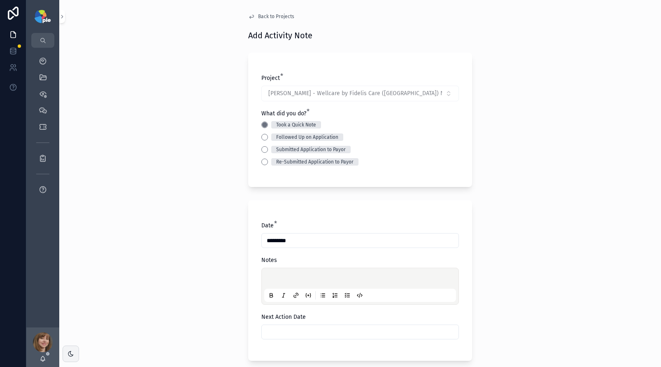
click at [274, 275] on p "scrollable content" at bounding box center [362, 279] width 192 height 8
click at [296, 327] on input "scrollable content" at bounding box center [360, 332] width 197 height 12
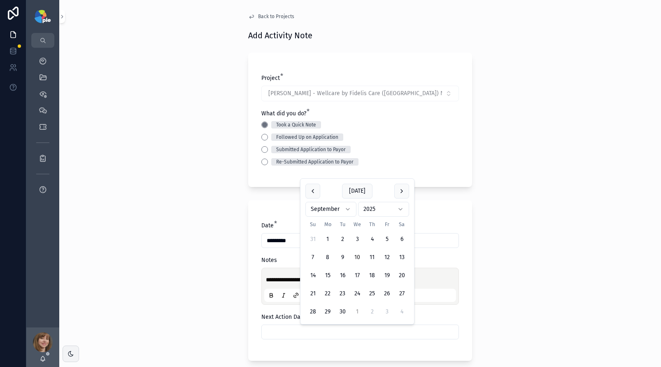
click at [356, 309] on button "1" at bounding box center [357, 311] width 15 height 15
type input "*********"
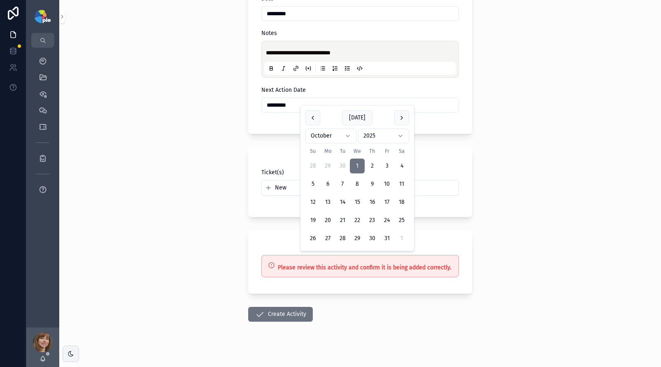
scroll to position [234, 0]
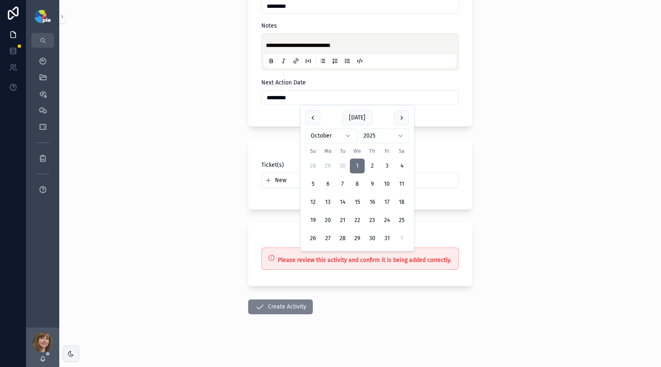
click at [264, 307] on button "Create Activity" at bounding box center [280, 306] width 65 height 15
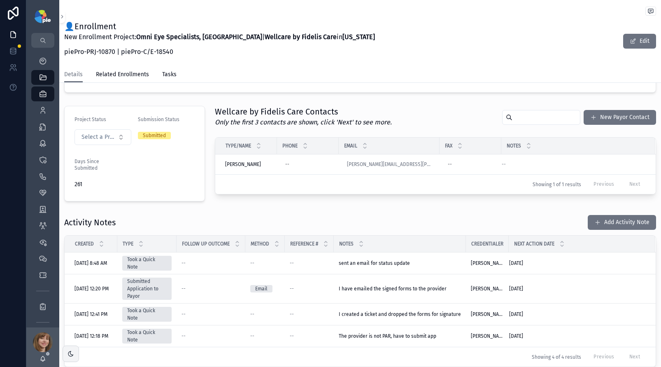
scroll to position [153, 0]
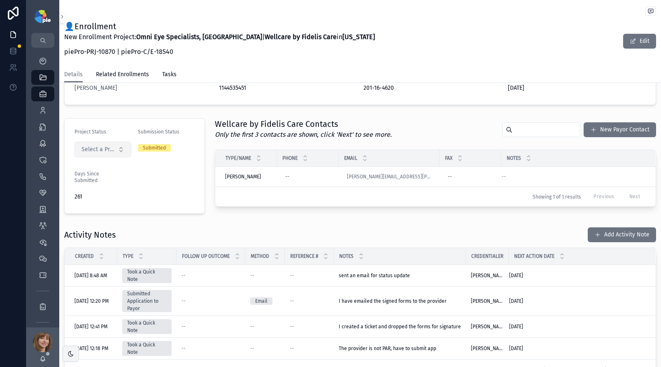
click at [113, 155] on button "Select a Project Status" at bounding box center [103, 150] width 57 height 16
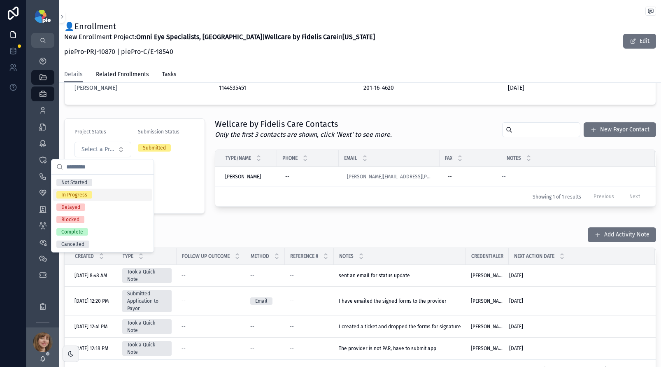
click at [107, 192] on div "In Progress" at bounding box center [102, 195] width 99 height 12
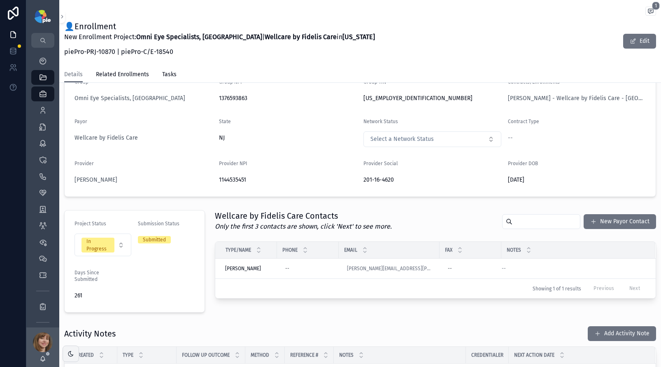
scroll to position [30, 0]
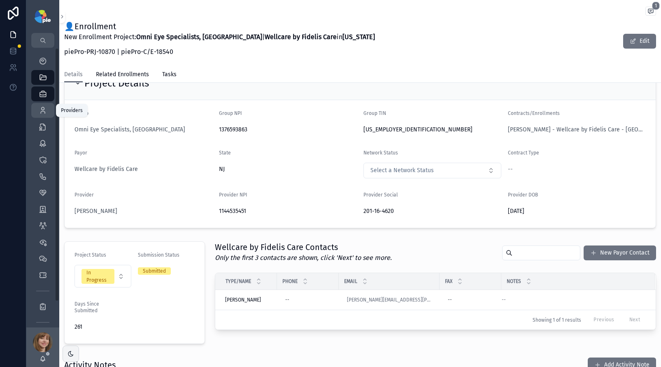
click at [51, 111] on link "Providers 298" at bounding box center [42, 110] width 23 height 15
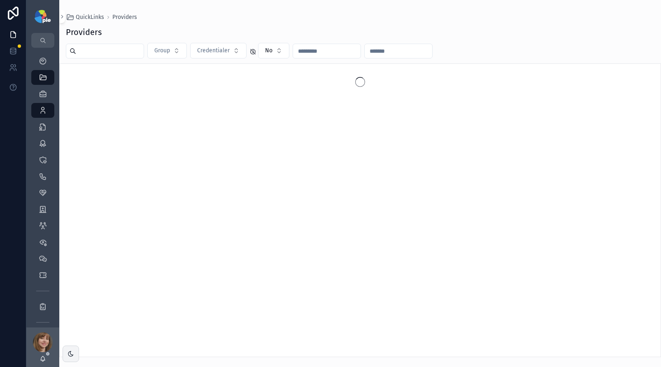
click at [126, 58] on div "scrollable content" at bounding box center [105, 51] width 78 height 15
click at [126, 54] on input "scrollable content" at bounding box center [110, 51] width 68 height 12
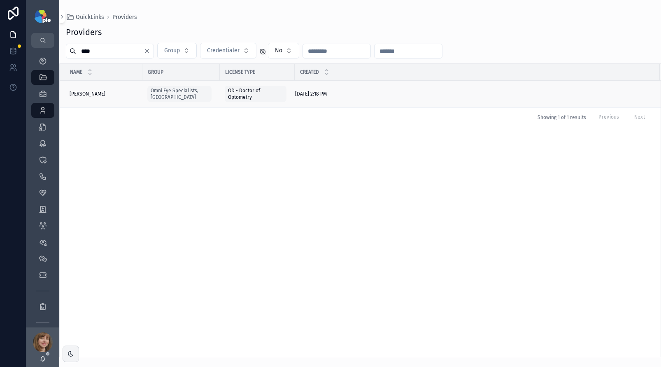
type input "****"
click at [106, 92] on div "Ning, Jason Ning, Jason" at bounding box center [104, 94] width 68 height 7
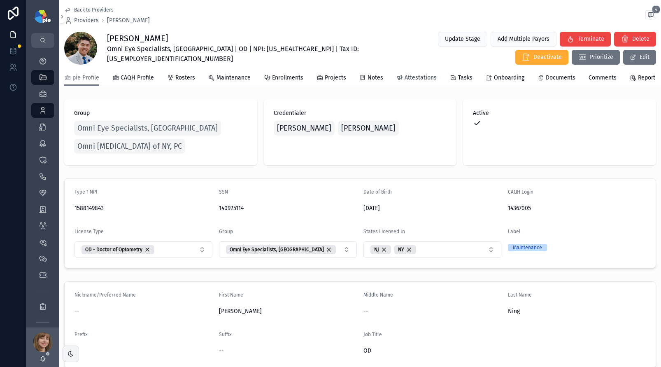
click at [423, 82] on span "Attestations" at bounding box center [421, 78] width 32 height 8
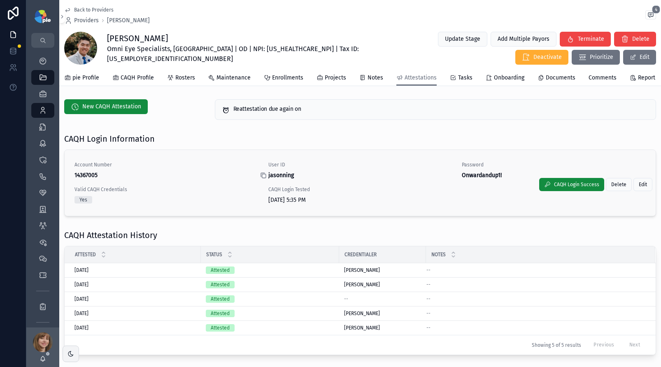
click at [260, 179] on icon "scrollable content" at bounding box center [263, 175] width 7 height 7
click at [454, 179] on icon "scrollable content" at bounding box center [457, 175] width 7 height 7
click at [261, 179] on icon "scrollable content" at bounding box center [263, 175] width 7 height 7
click at [454, 179] on icon "scrollable content" at bounding box center [457, 175] width 7 height 7
